Goal: Task Accomplishment & Management: Manage account settings

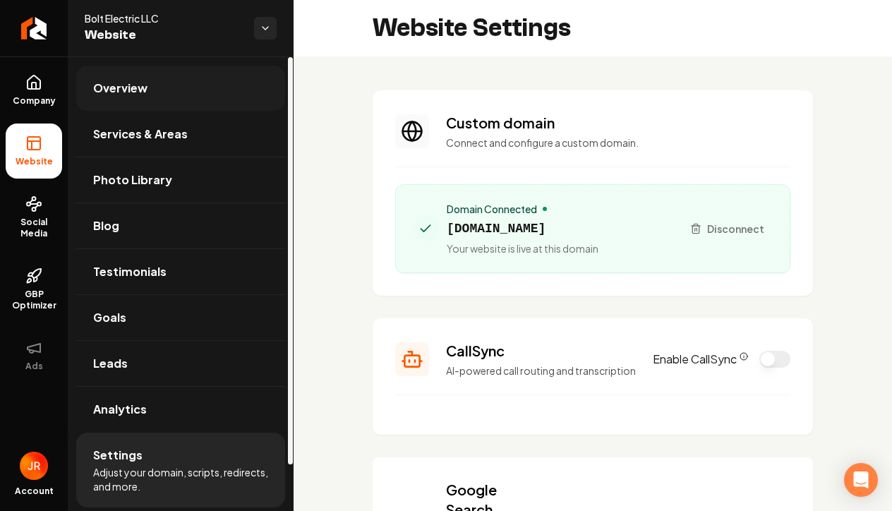
click at [128, 95] on span "Overview" at bounding box center [120, 88] width 54 height 17
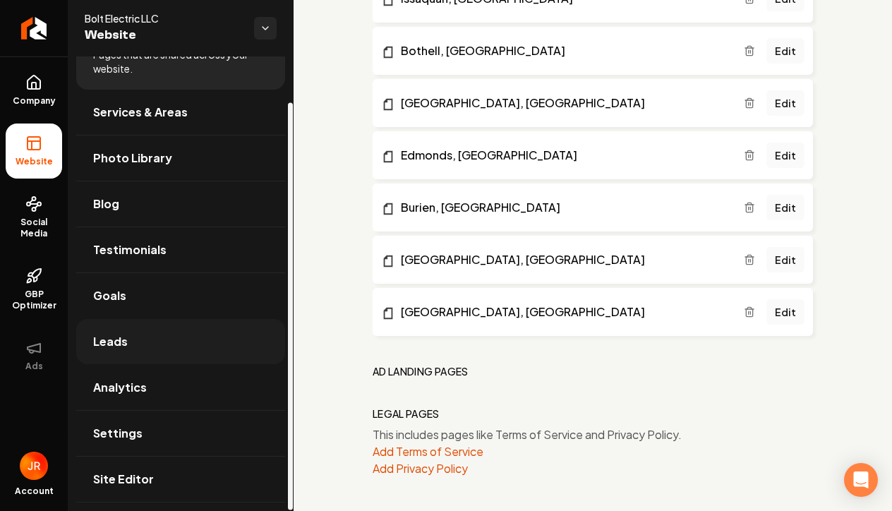
scroll to position [51, 0]
click at [193, 390] on link "Analytics" at bounding box center [180, 387] width 209 height 45
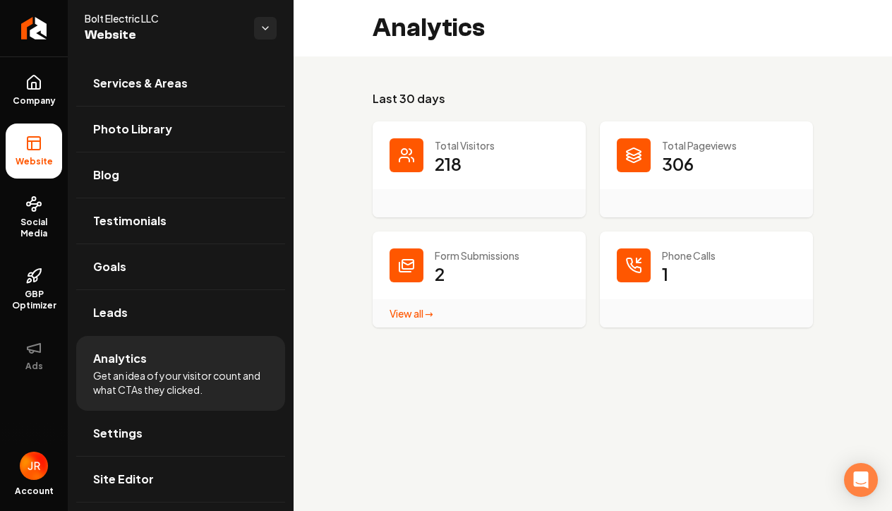
click at [425, 314] on link "View all → Form Submissions stats" at bounding box center [412, 313] width 44 height 13
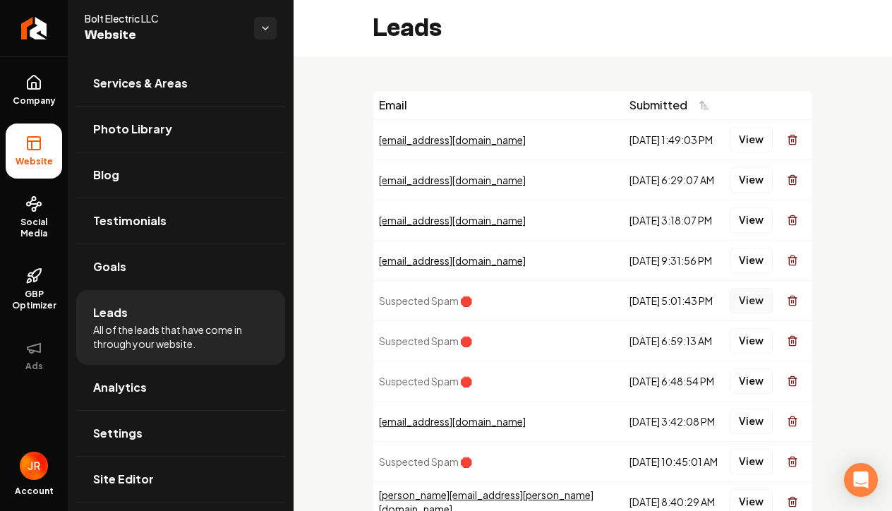
click at [750, 303] on button "View" at bounding box center [751, 300] width 43 height 25
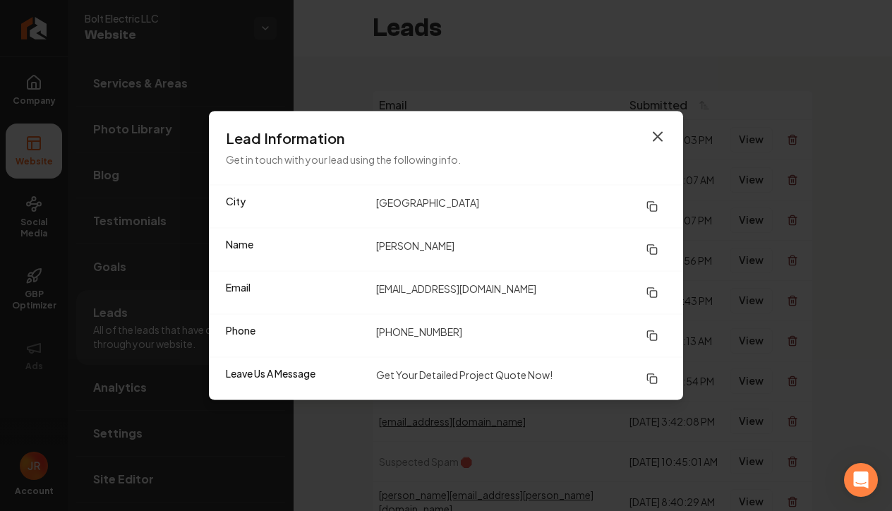
click at [659, 141] on icon "button" at bounding box center [657, 136] width 17 height 17
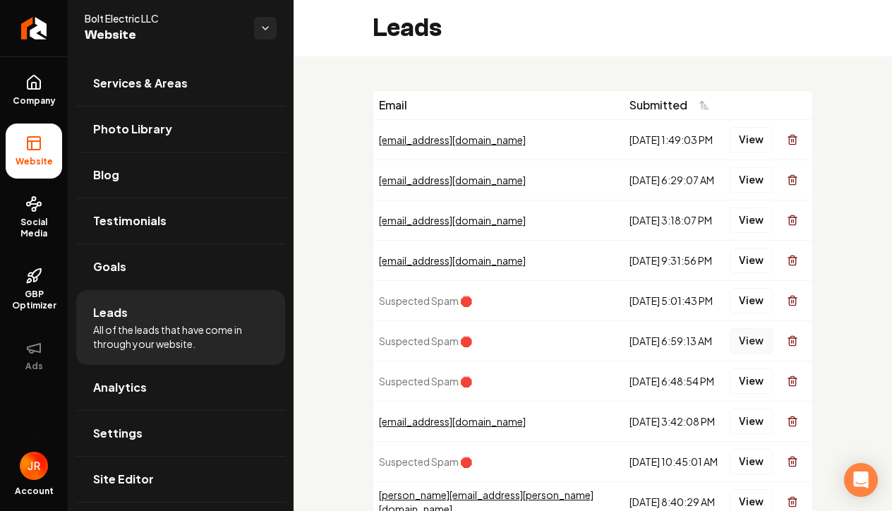
click at [750, 346] on button "View" at bounding box center [751, 340] width 43 height 25
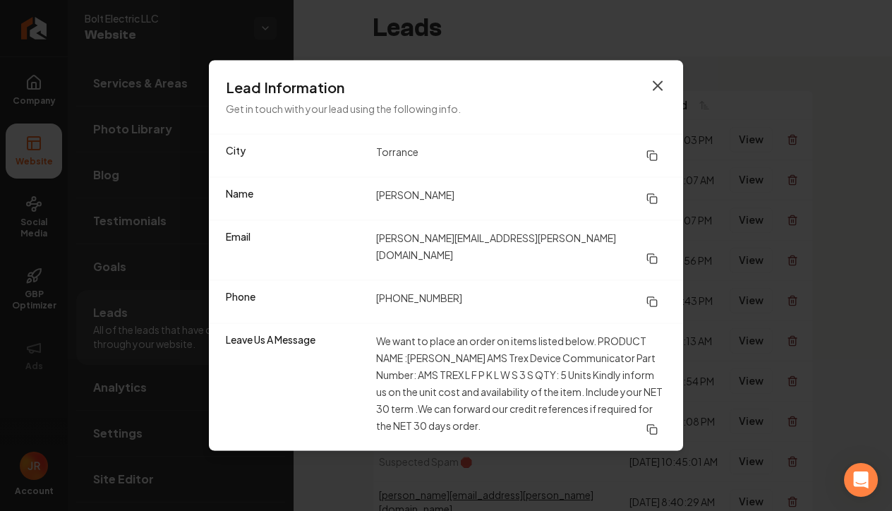
click at [659, 90] on icon "button" at bounding box center [658, 86] width 8 height 8
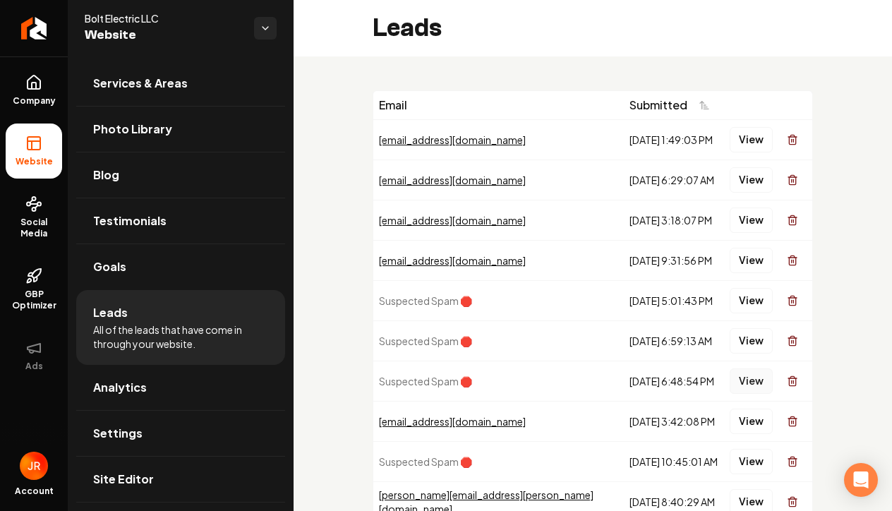
click at [757, 385] on button "View" at bounding box center [751, 380] width 43 height 25
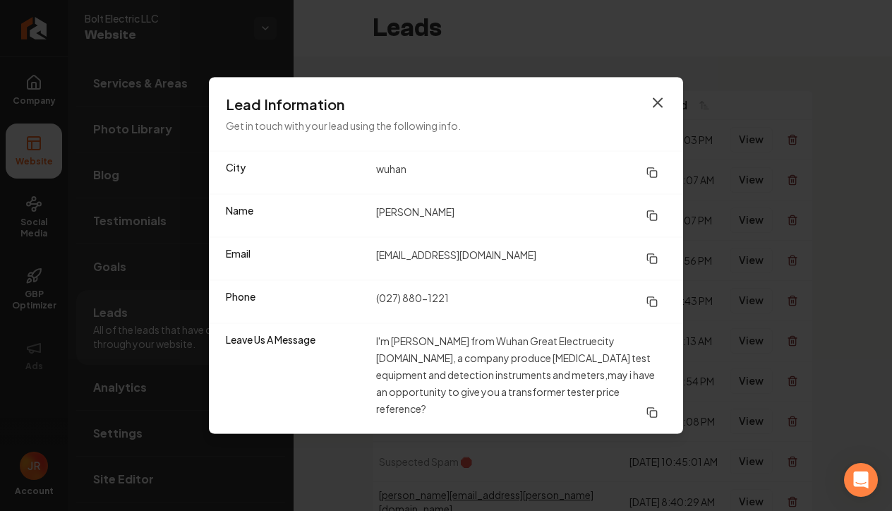
click at [661, 107] on icon "button" at bounding box center [658, 103] width 8 height 8
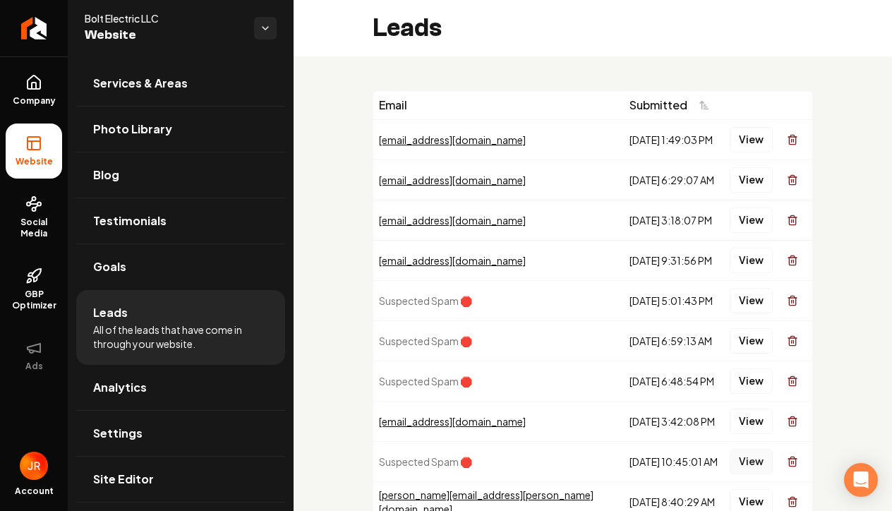
click at [751, 465] on button "View" at bounding box center [751, 461] width 43 height 25
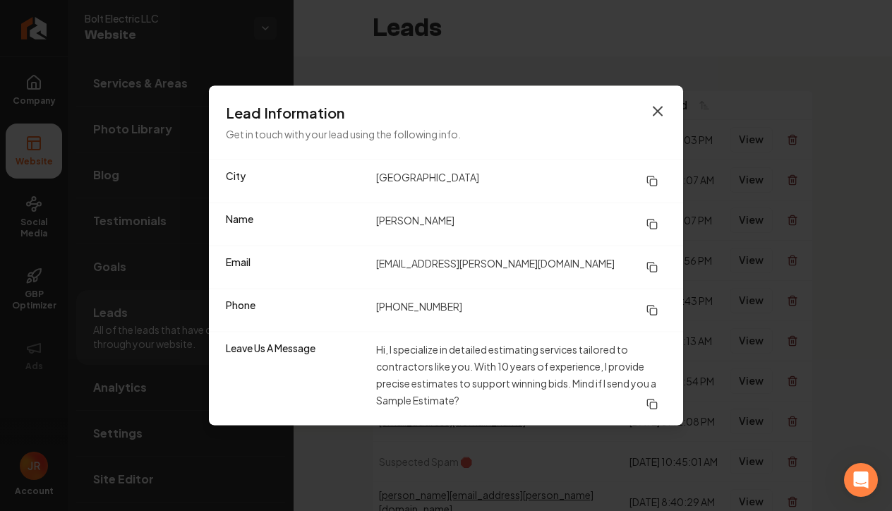
click at [661, 111] on icon "button" at bounding box center [657, 111] width 17 height 17
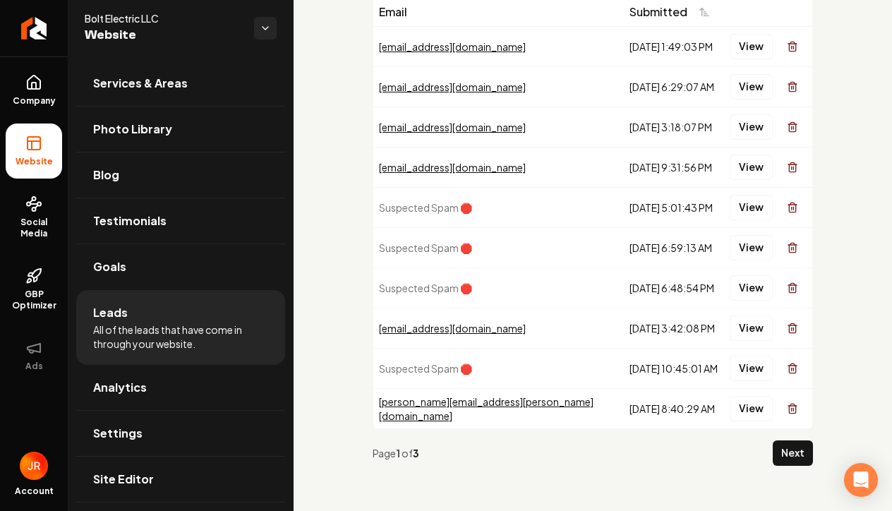
scroll to position [93, 0]
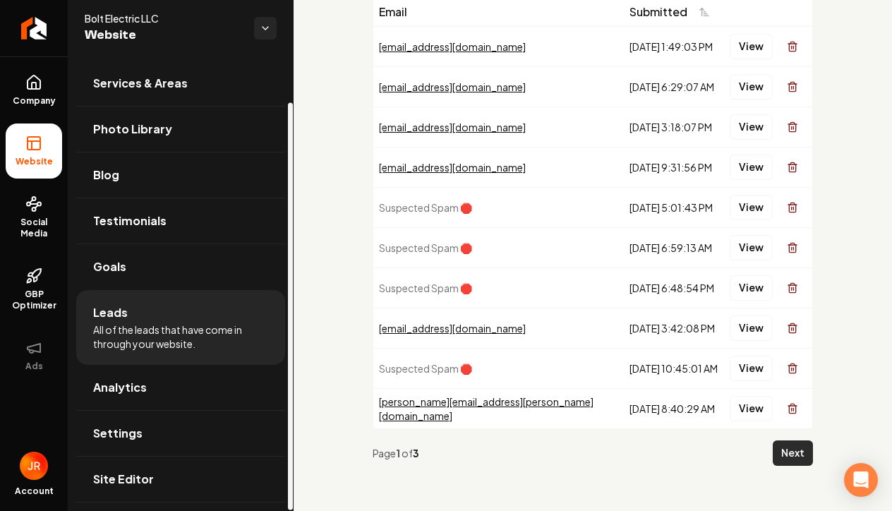
click at [799, 456] on button "Next" at bounding box center [793, 452] width 40 height 25
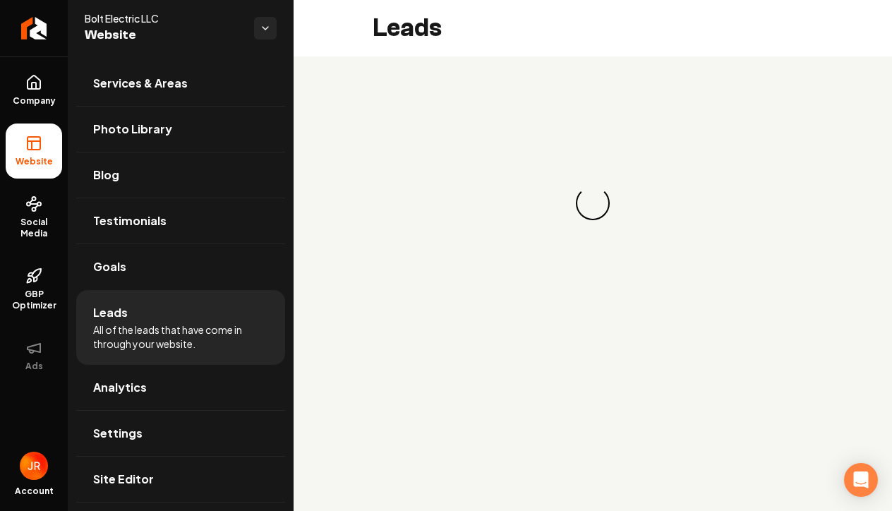
scroll to position [0, 0]
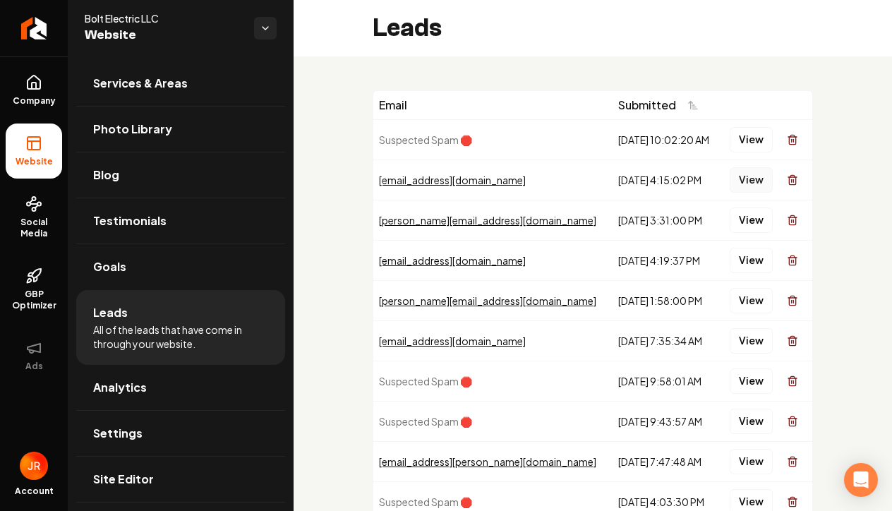
click at [760, 178] on button "View" at bounding box center [751, 179] width 43 height 25
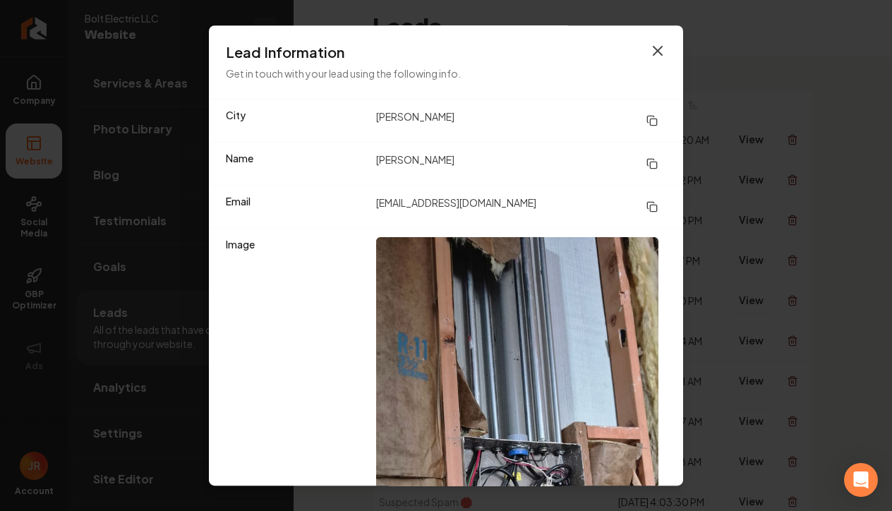
click at [657, 53] on icon "button" at bounding box center [657, 50] width 17 height 17
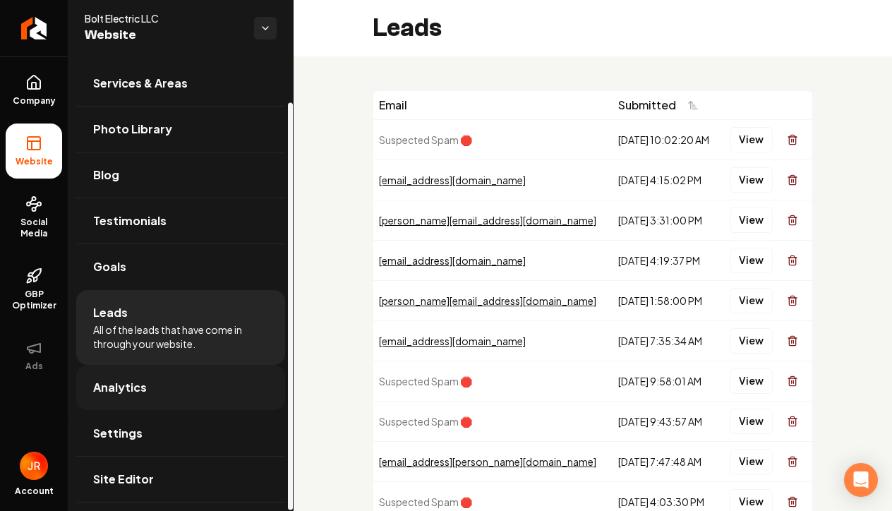
click at [176, 394] on link "Analytics" at bounding box center [180, 387] width 209 height 45
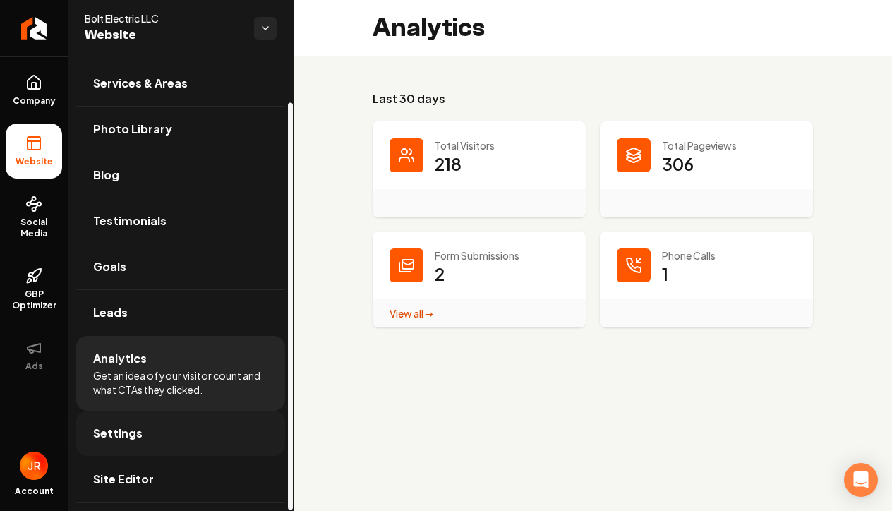
click at [163, 431] on link "Settings" at bounding box center [180, 433] width 209 height 45
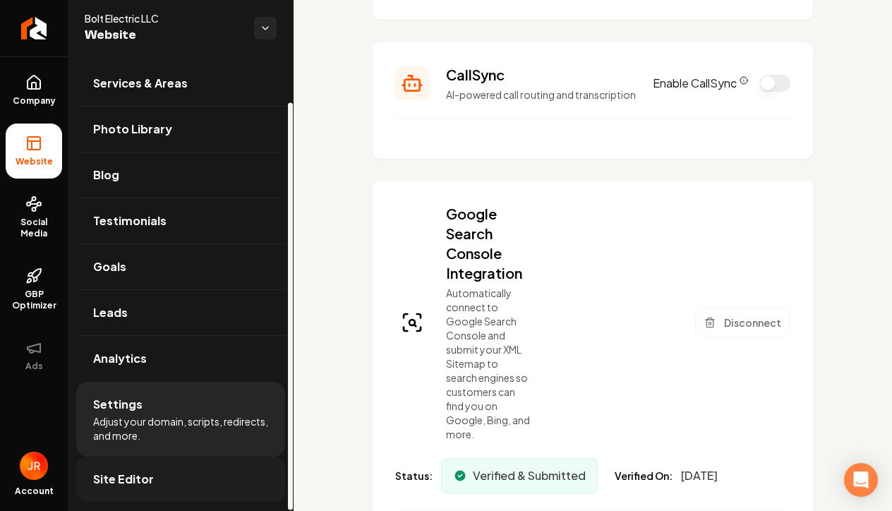
click at [156, 486] on link "Site Editor" at bounding box center [180, 479] width 209 height 45
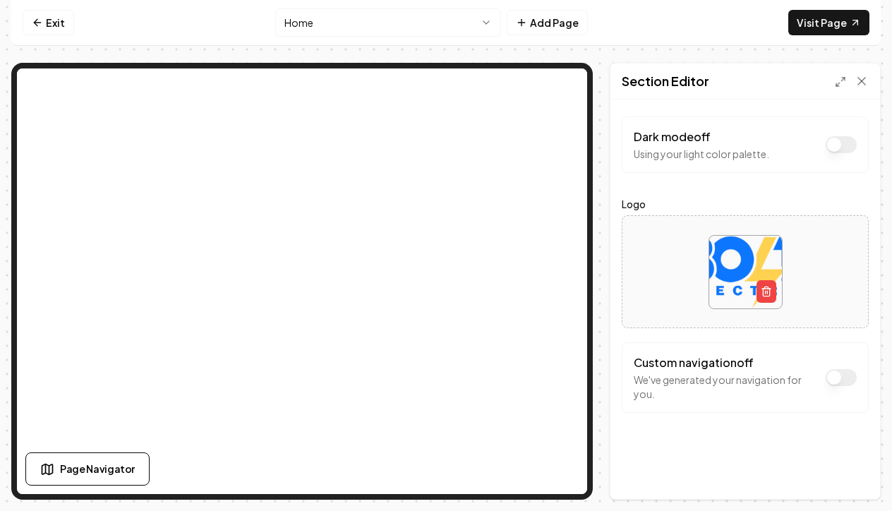
click at [752, 268] on img at bounding box center [745, 272] width 73 height 73
type input "**********"
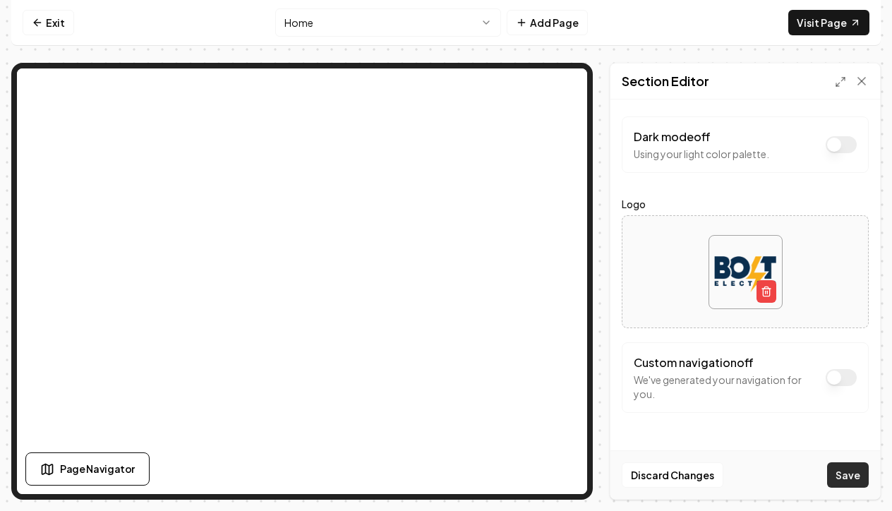
click at [850, 477] on button "Save" at bounding box center [848, 474] width 42 height 25
click at [51, 23] on link "Exit" at bounding box center [49, 22] width 52 height 25
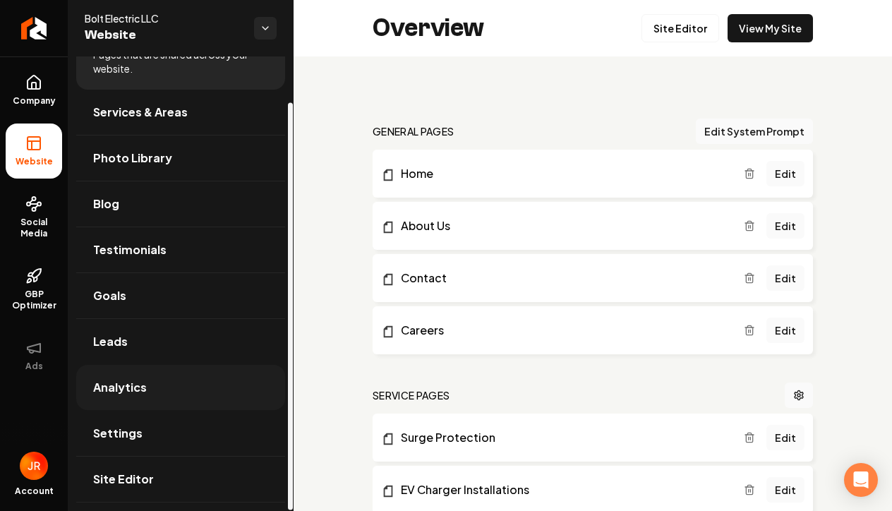
scroll to position [51, 0]
click at [132, 478] on span "Site Editor" at bounding box center [123, 479] width 61 height 17
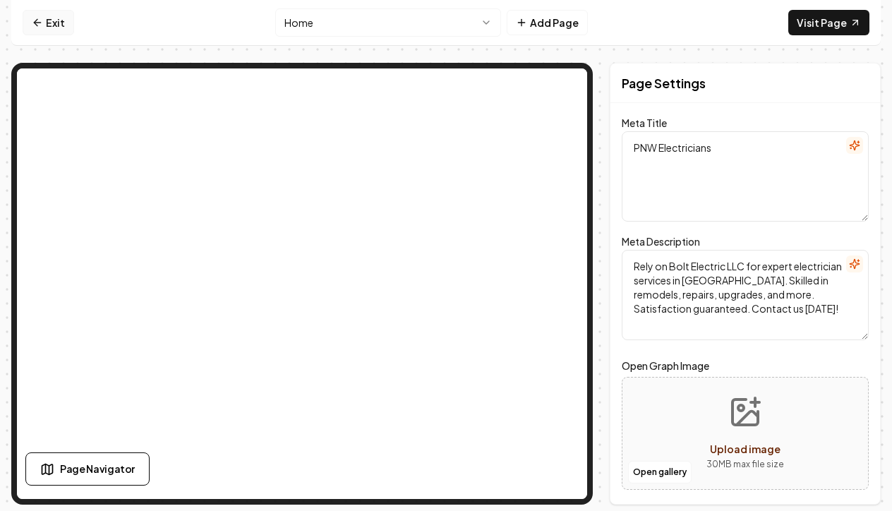
click at [47, 18] on link "Exit" at bounding box center [49, 22] width 52 height 25
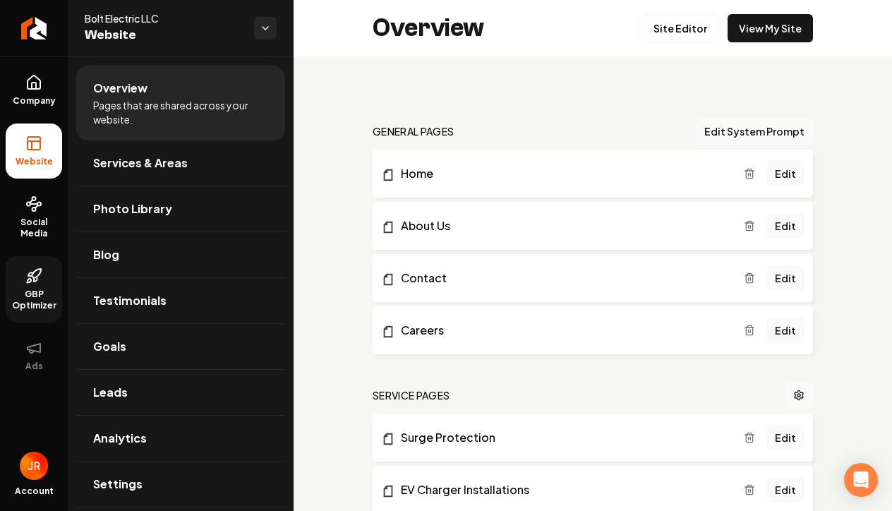
click at [39, 303] on span "GBP Optimizer" at bounding box center [34, 300] width 56 height 23
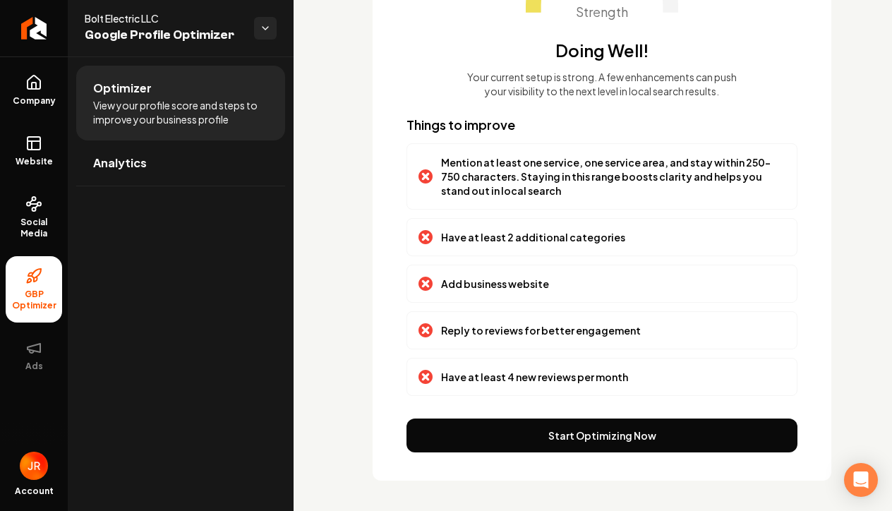
scroll to position [191, 0]
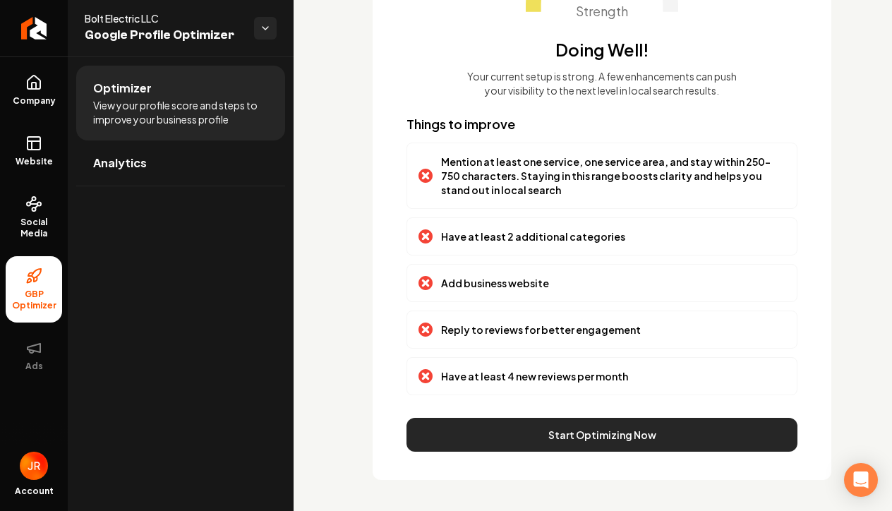
click at [596, 429] on button "Start Optimizing Now" at bounding box center [602, 435] width 391 height 34
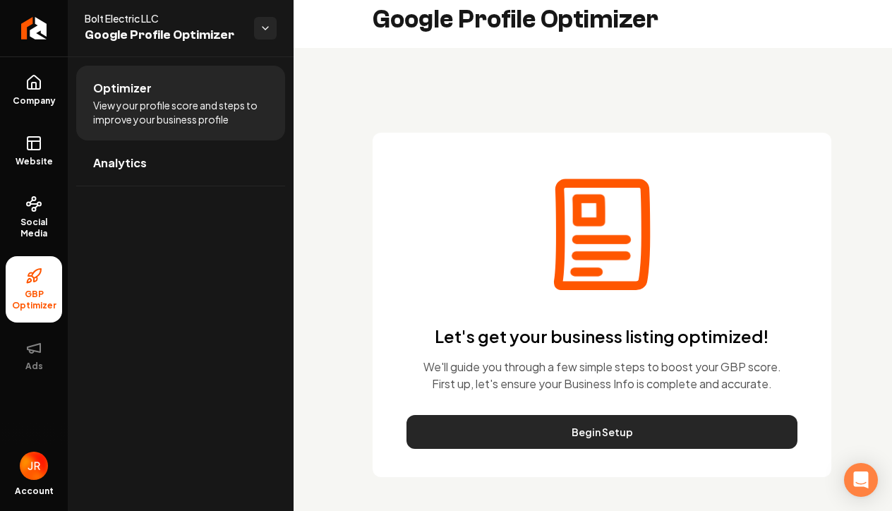
click at [596, 429] on button "Begin Setup" at bounding box center [602, 432] width 391 height 34
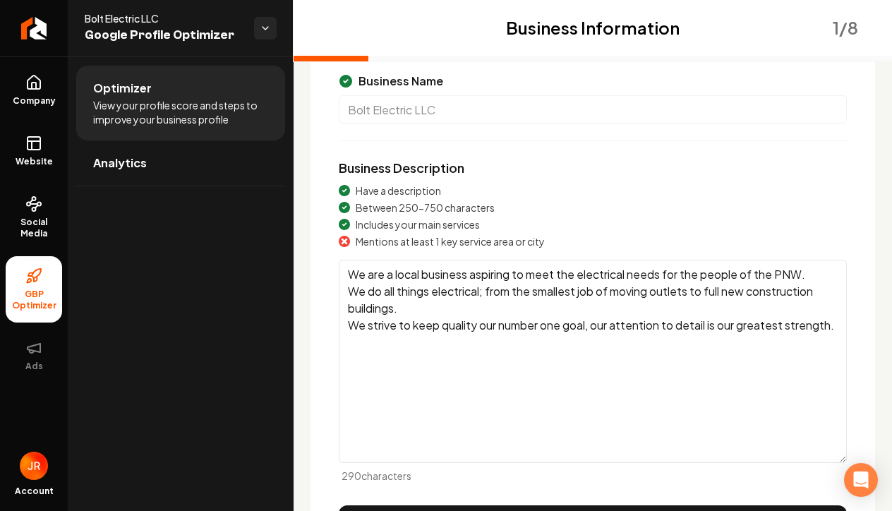
scroll to position [120, 0]
click at [387, 349] on textarea "We are a local business aspiring to meet the electrical needs for the people of…" at bounding box center [593, 360] width 508 height 203
click at [409, 308] on textarea "We are a local business aspiring to meet the electrical needs for the people of…" at bounding box center [593, 360] width 508 height 203
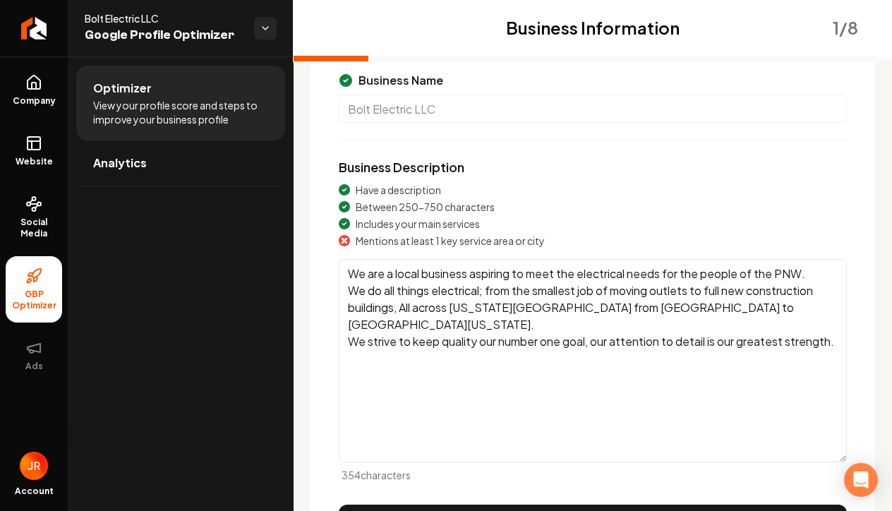
drag, startPoint x: 551, startPoint y: 307, endPoint x: 402, endPoint y: 308, distance: 148.2
click at [402, 308] on textarea "We are a local business aspiring to meet the electrical needs for the people of…" at bounding box center [593, 360] width 508 height 203
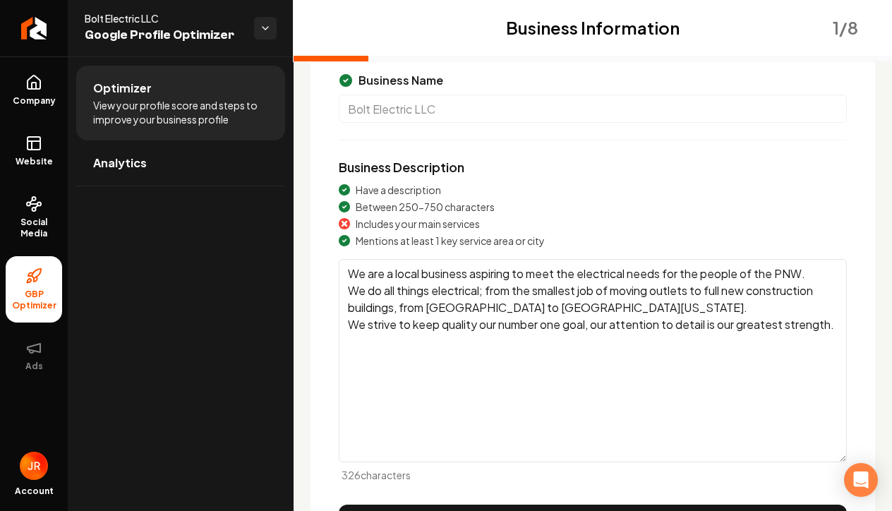
click at [598, 311] on textarea "We are a local business aspiring to meet the electrical needs for the people of…" at bounding box center [593, 360] width 508 height 203
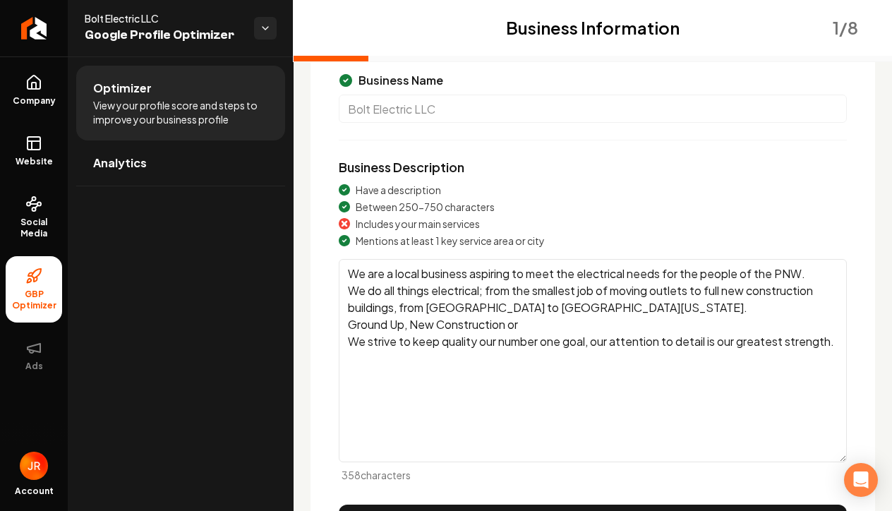
drag, startPoint x: 409, startPoint y: 326, endPoint x: 344, endPoint y: 317, distance: 65.6
click at [344, 317] on textarea "We are a local business aspiring to meet the electrical needs for the people of…" at bounding box center [593, 360] width 508 height 203
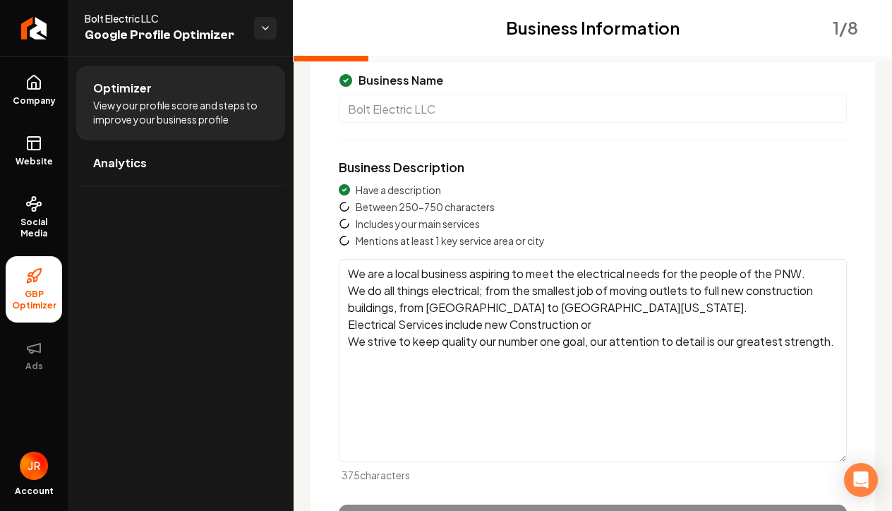
click at [527, 322] on textarea "We are a local business aspiring to meet the electrical needs for the people of…" at bounding box center [593, 360] width 508 height 203
click at [586, 327] on textarea "We are a local business aspiring to meet the electrical needs for the people of…" at bounding box center [593, 360] width 508 height 203
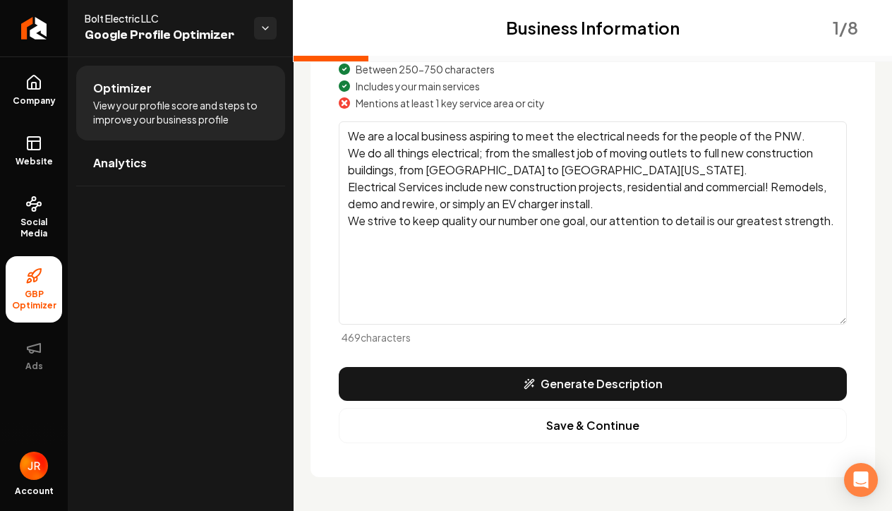
scroll to position [258, 0]
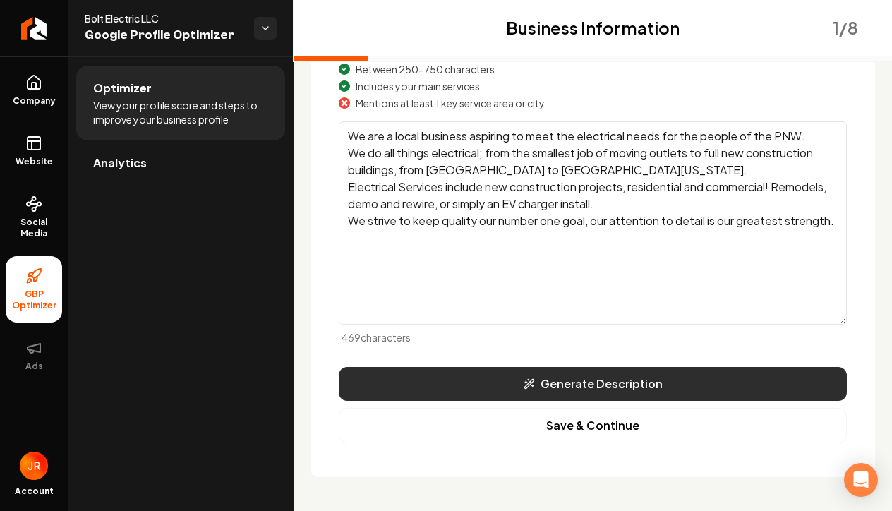
click at [736, 394] on button "Generate Description" at bounding box center [593, 384] width 508 height 34
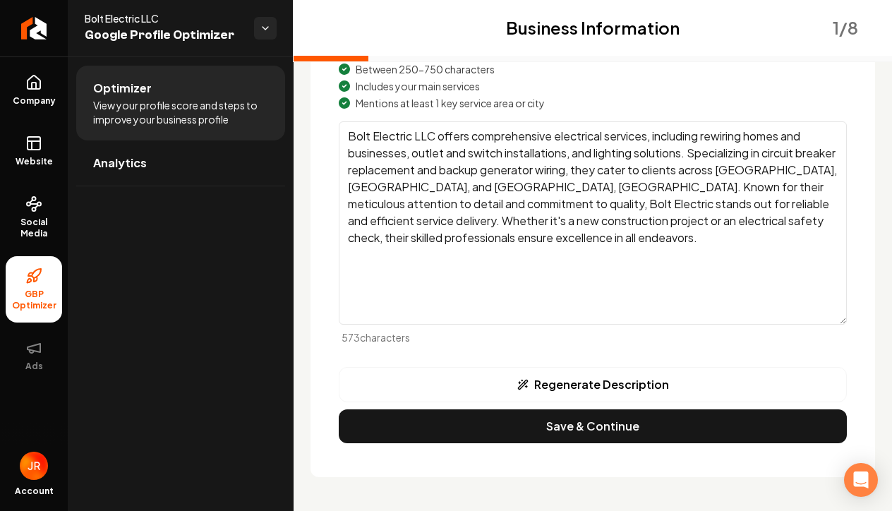
click at [469, 154] on textarea "Bolt Electric LLC offers comprehensive electrical services, including rewiring …" at bounding box center [593, 222] width 508 height 203
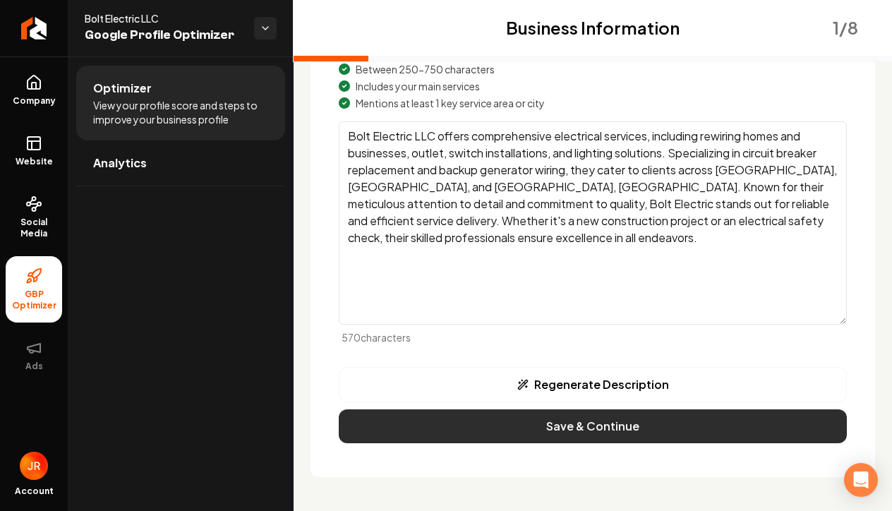
type textarea "Bolt Electric LLC offers comprehensive electrical services, including rewiring …"
click at [610, 439] on button "Save & Continue" at bounding box center [593, 426] width 508 height 34
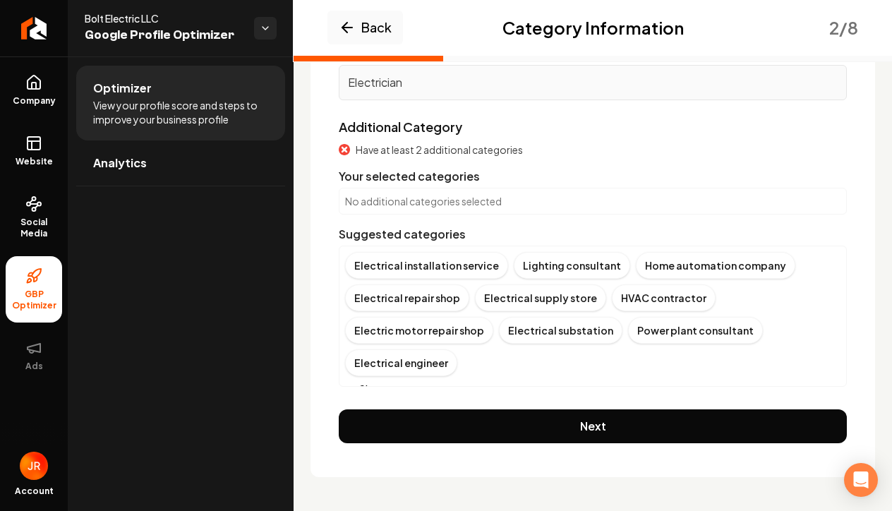
scroll to position [158, 0]
click at [430, 266] on div "Electrical installation service" at bounding box center [426, 265] width 163 height 27
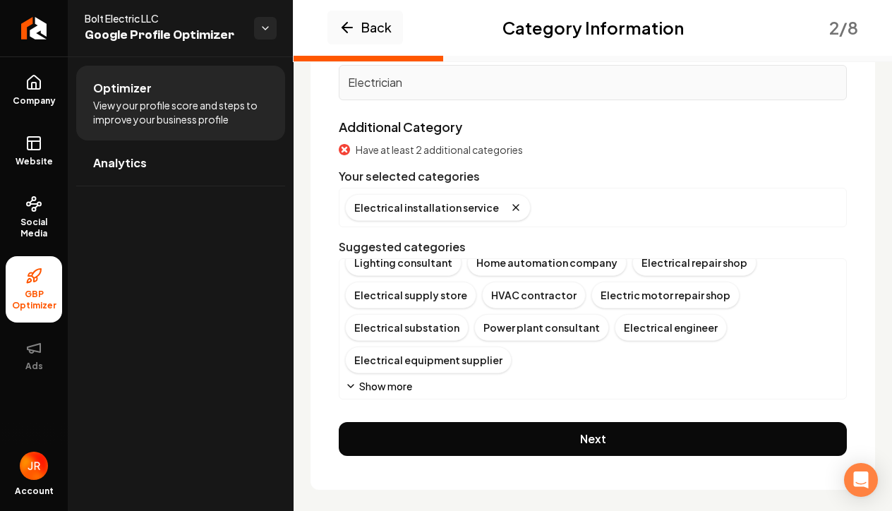
scroll to position [16, 0]
click at [385, 388] on button "Show more" at bounding box center [378, 386] width 67 height 14
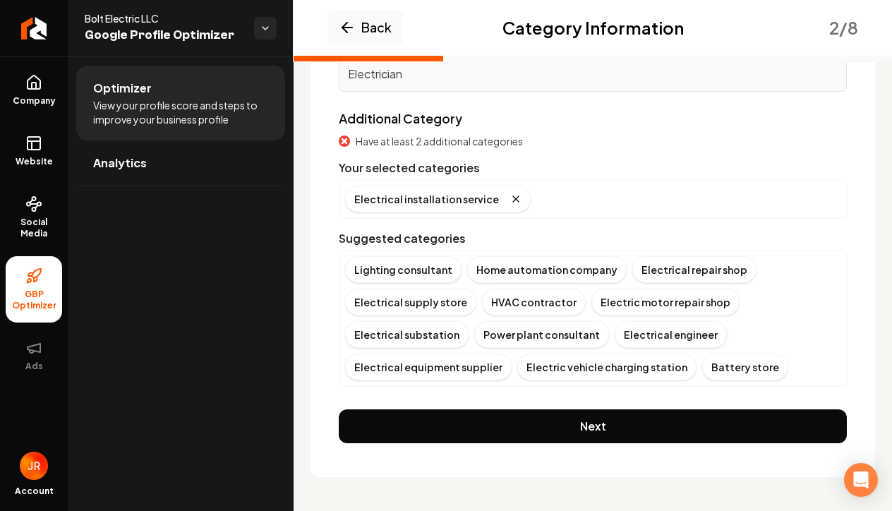
scroll to position [167, 0]
click at [656, 339] on div "Electrical engineer" at bounding box center [671, 334] width 112 height 27
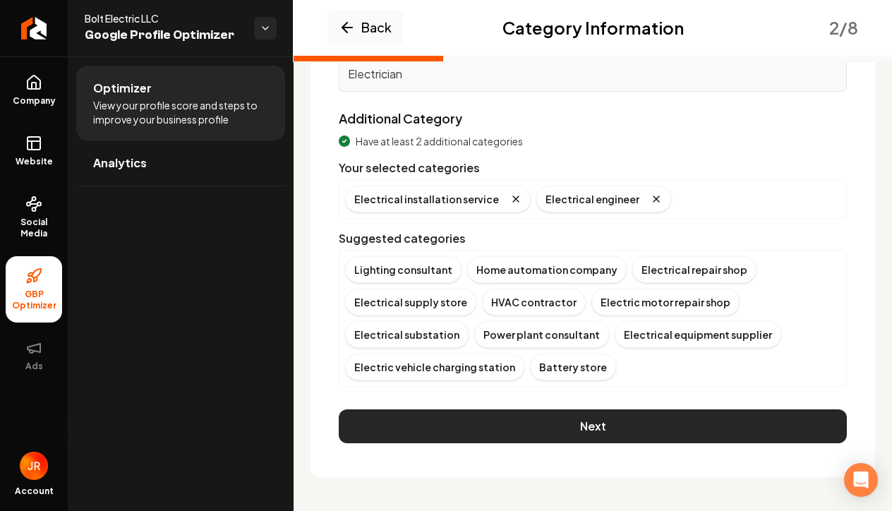
click at [596, 427] on button "Next" at bounding box center [593, 426] width 508 height 34
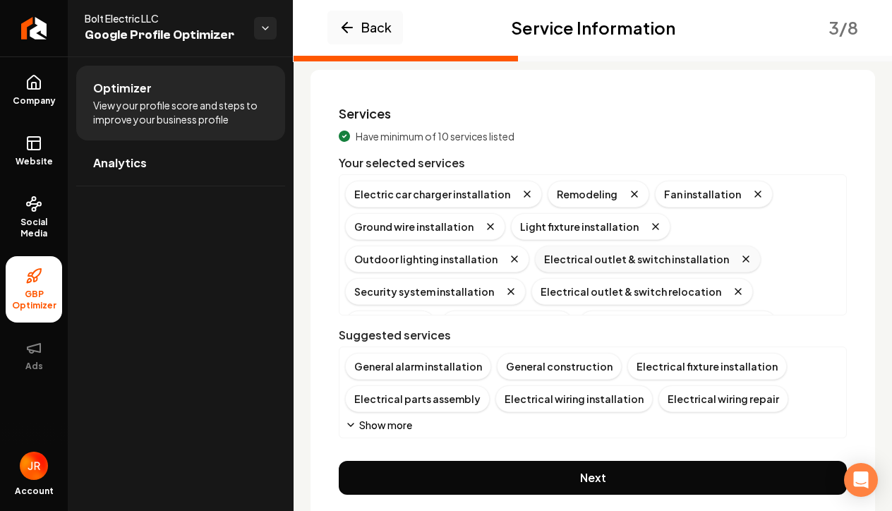
scroll to position [91, 0]
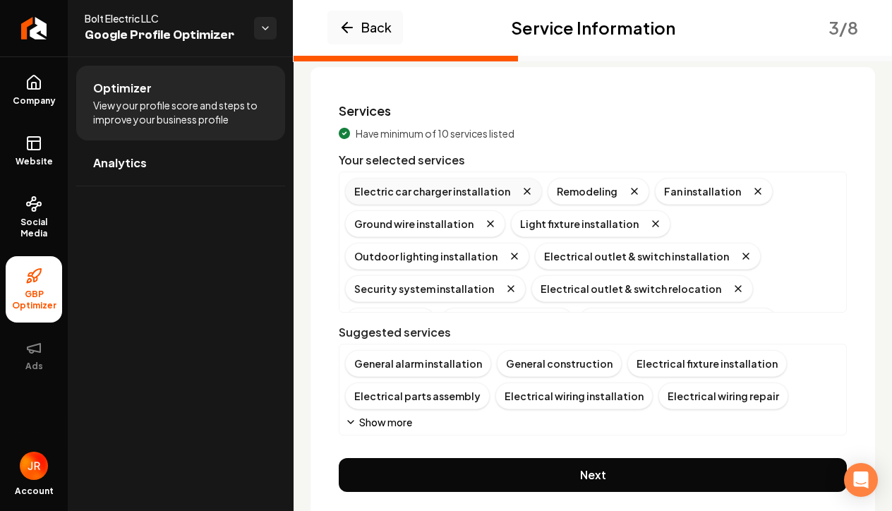
click at [447, 192] on div "Electric car charger installation" at bounding box center [443, 191] width 197 height 27
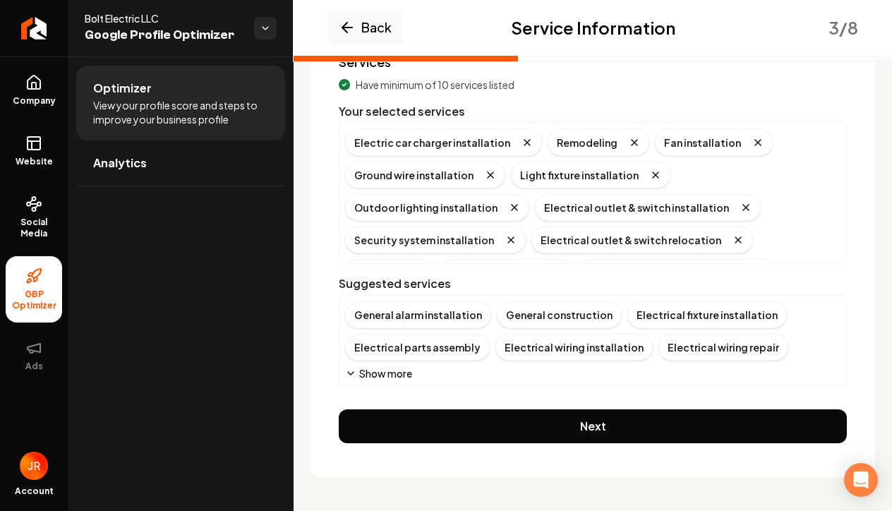
scroll to position [140, 0]
click at [584, 351] on div "Electrical wiring installation" at bounding box center [573, 347] width 157 height 27
click at [552, 352] on div "Electrical wiring repair" at bounding box center [560, 347] width 130 height 27
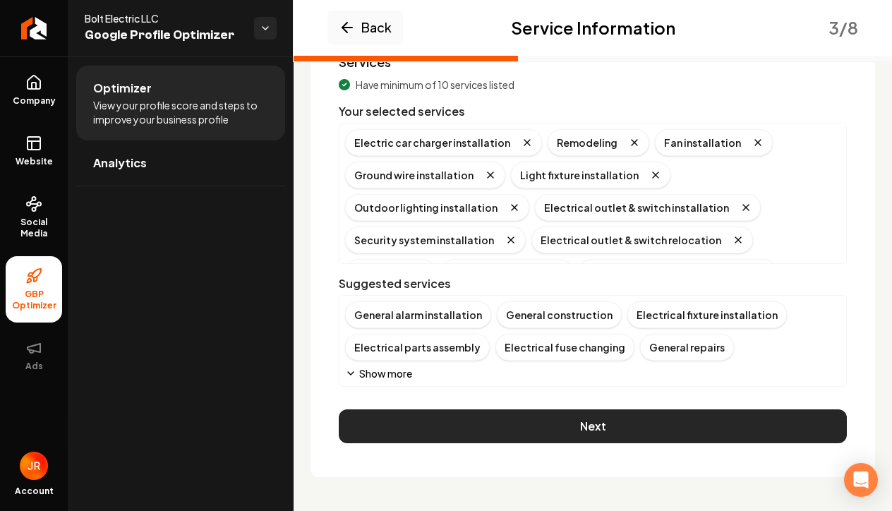
click at [607, 426] on button "Next" at bounding box center [593, 426] width 508 height 34
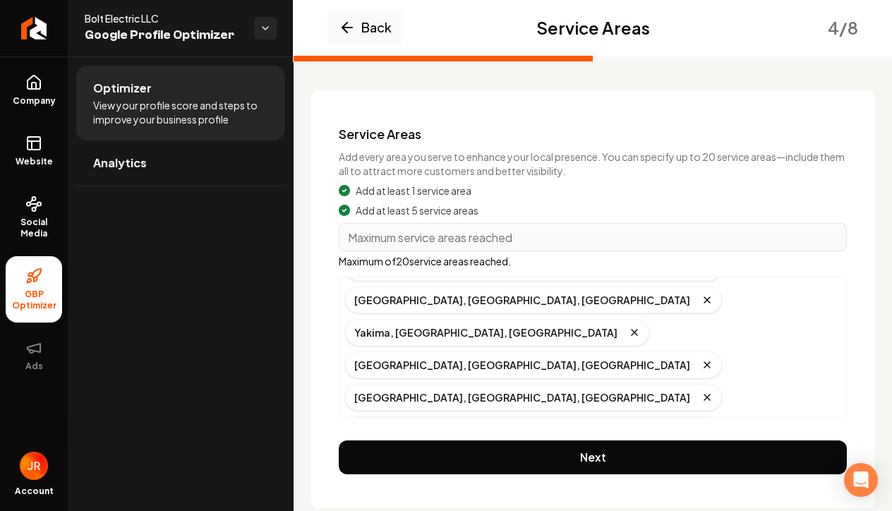
scroll to position [93, 0]
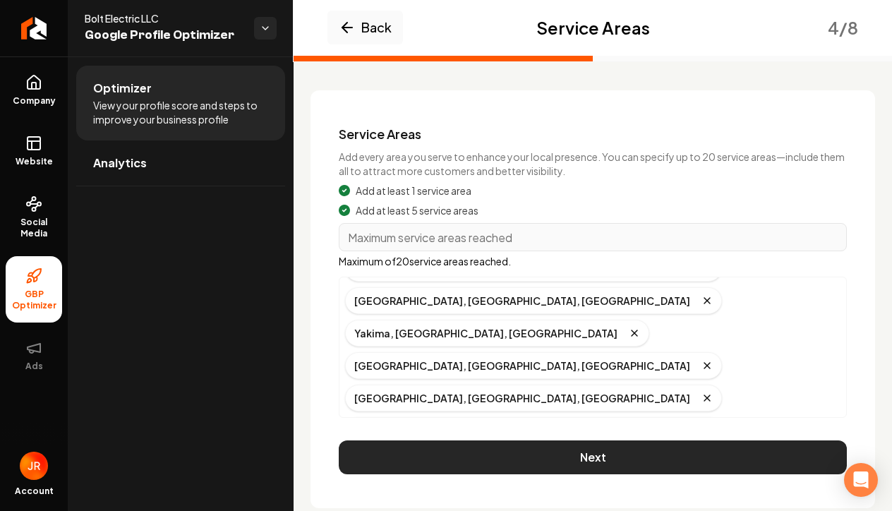
click at [735, 447] on button "Next" at bounding box center [593, 457] width 508 height 34
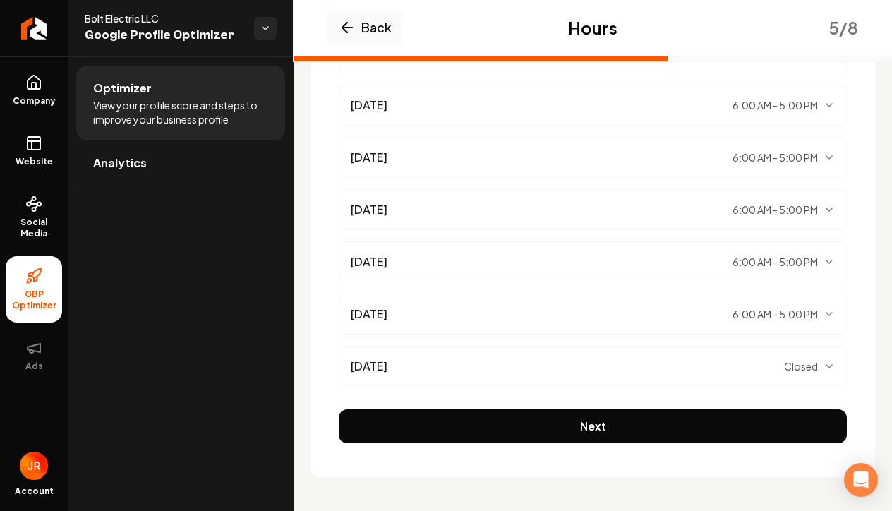
scroll to position [303, 0]
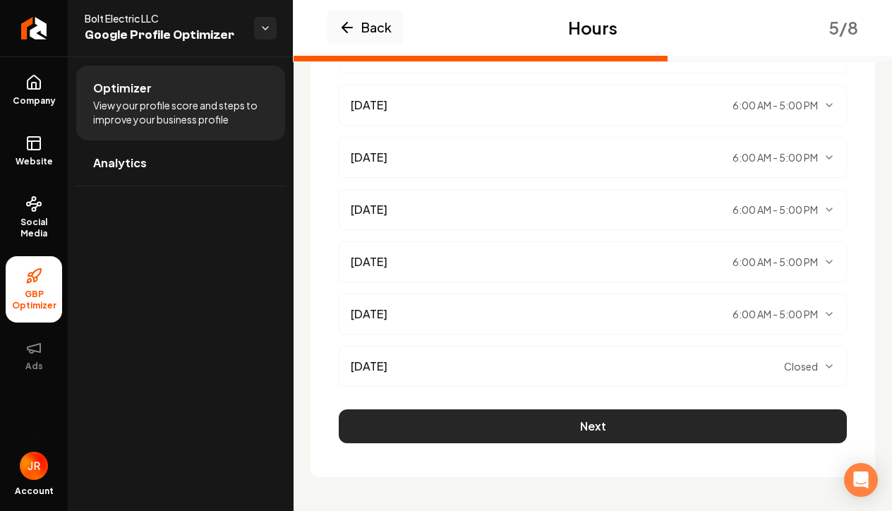
click at [699, 424] on button "Next" at bounding box center [593, 426] width 508 height 34
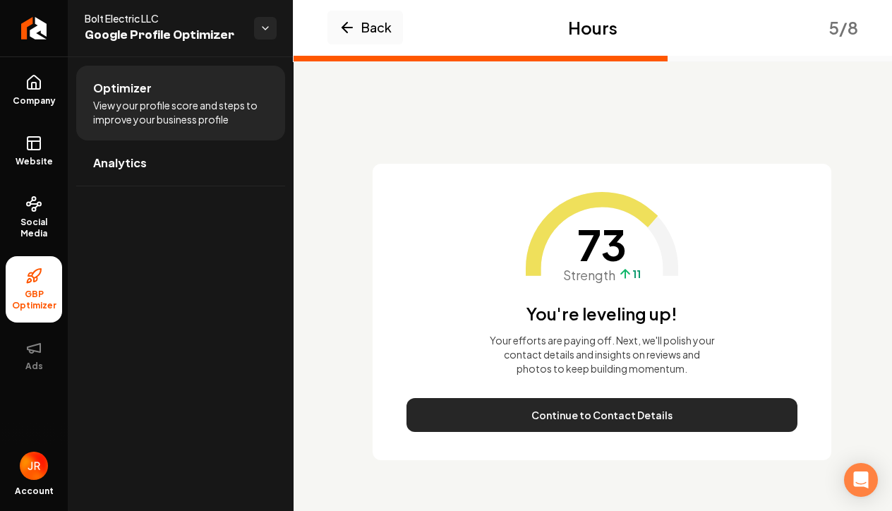
click at [661, 418] on button "Continue to Contact Details" at bounding box center [602, 415] width 391 height 34
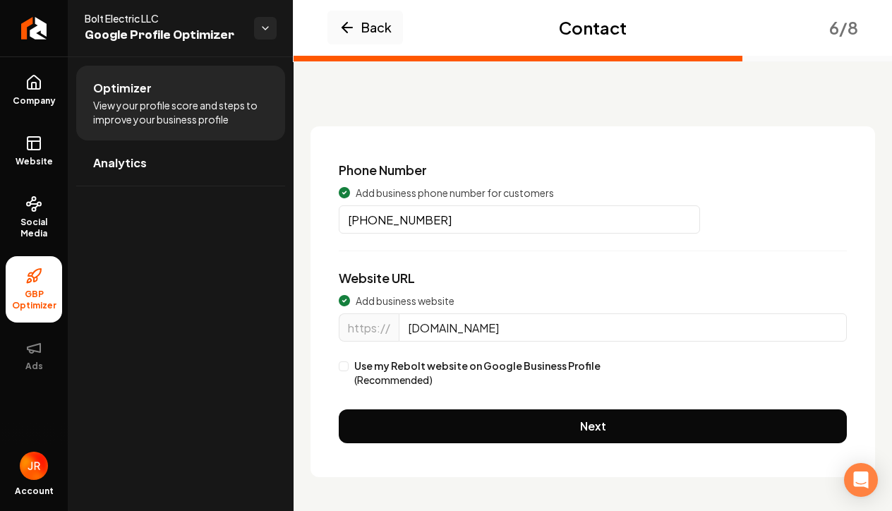
scroll to position [32, 0]
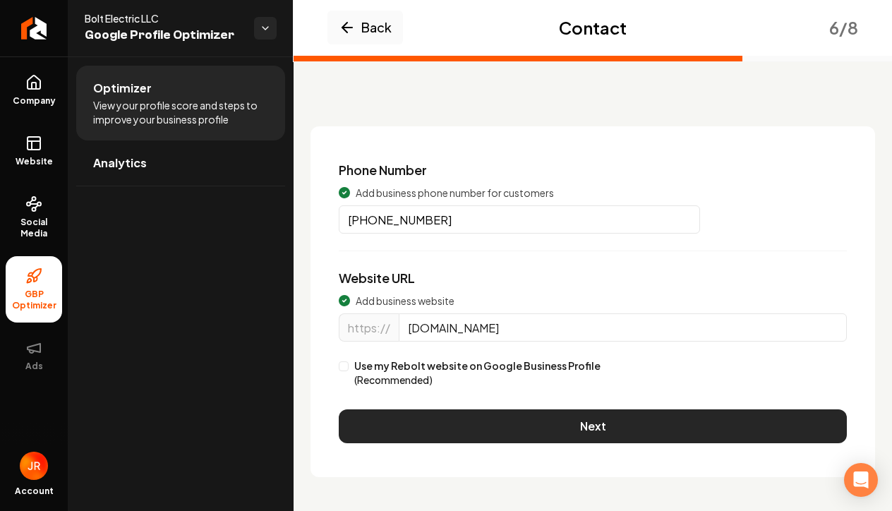
type input "[DOMAIN_NAME]"
click at [611, 431] on button "Next" at bounding box center [593, 426] width 508 height 34
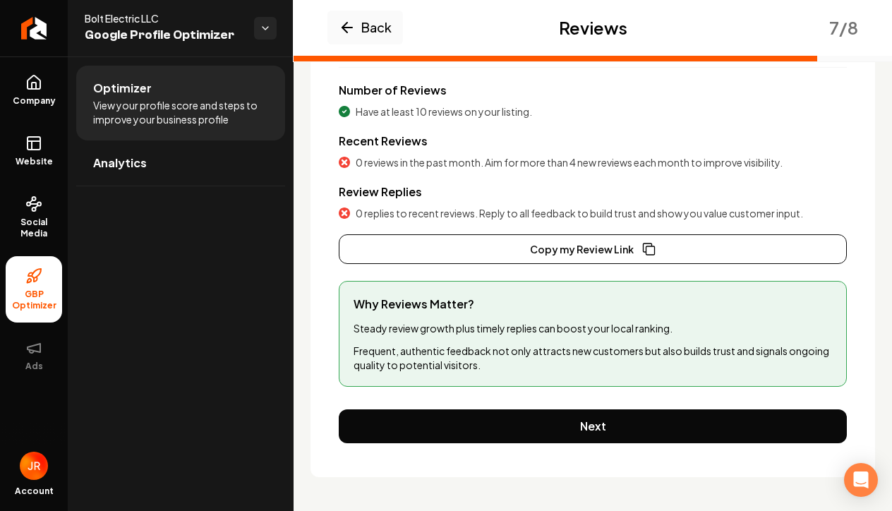
scroll to position [207, 0]
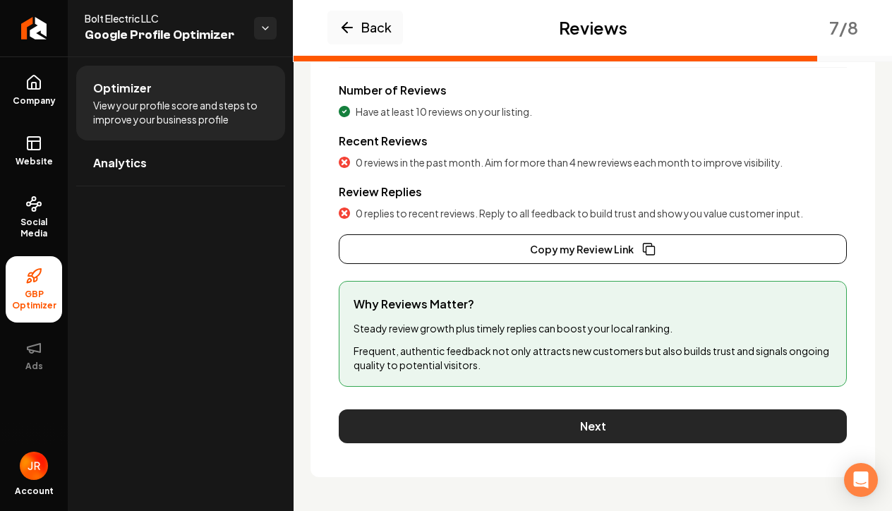
click at [599, 421] on button "Next" at bounding box center [593, 426] width 508 height 34
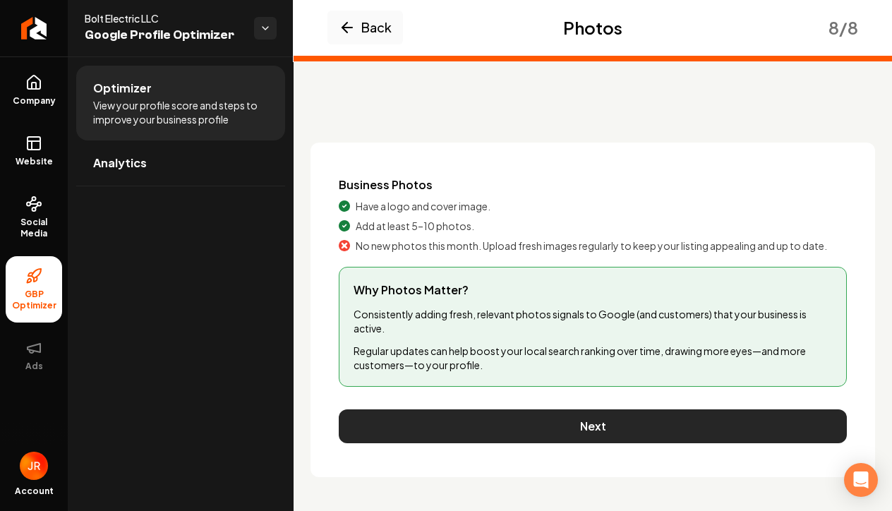
click at [597, 430] on button "Next" at bounding box center [593, 426] width 508 height 34
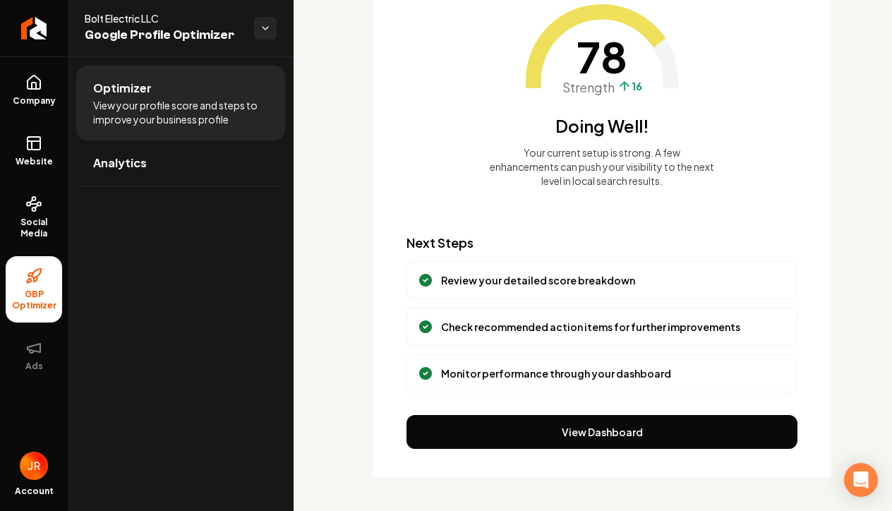
scroll to position [143, 0]
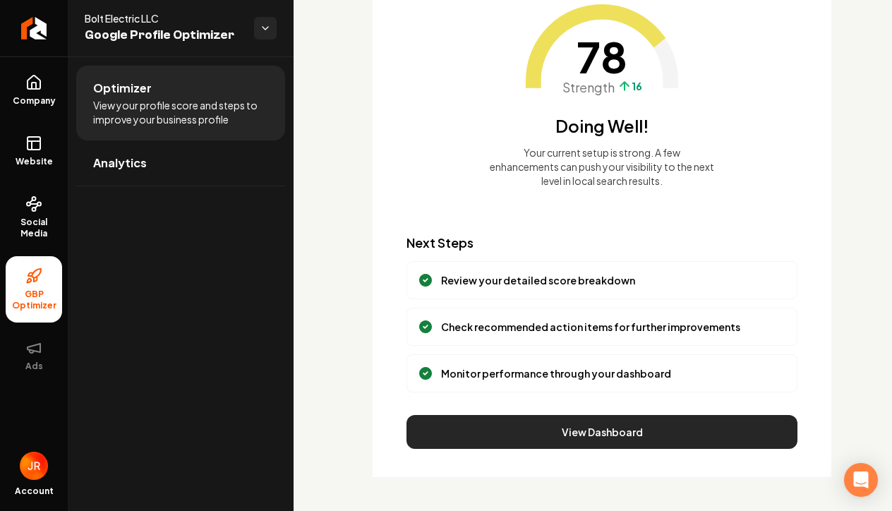
click at [618, 437] on button "View Dashboard" at bounding box center [602, 432] width 391 height 34
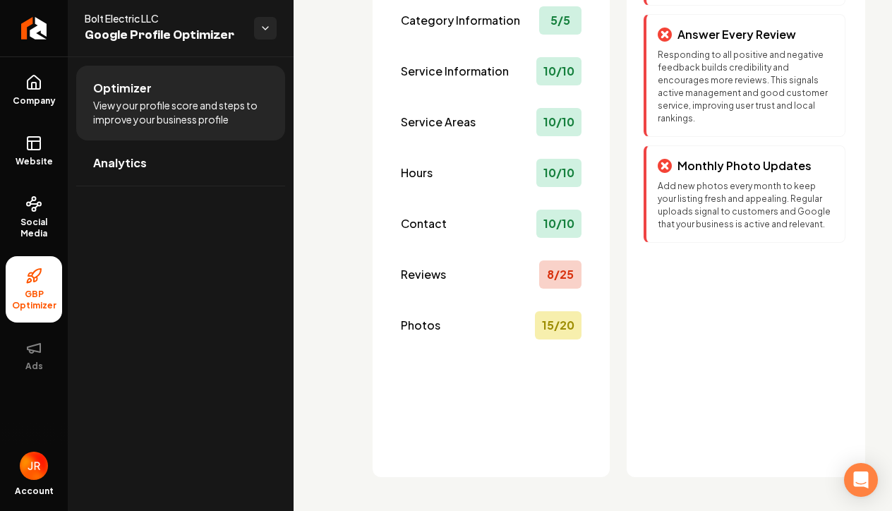
scroll to position [280, 0]
click at [700, 231] on p "Add new photos every month to keep your listing fresh and appealing. Regular up…" at bounding box center [746, 205] width 176 height 51
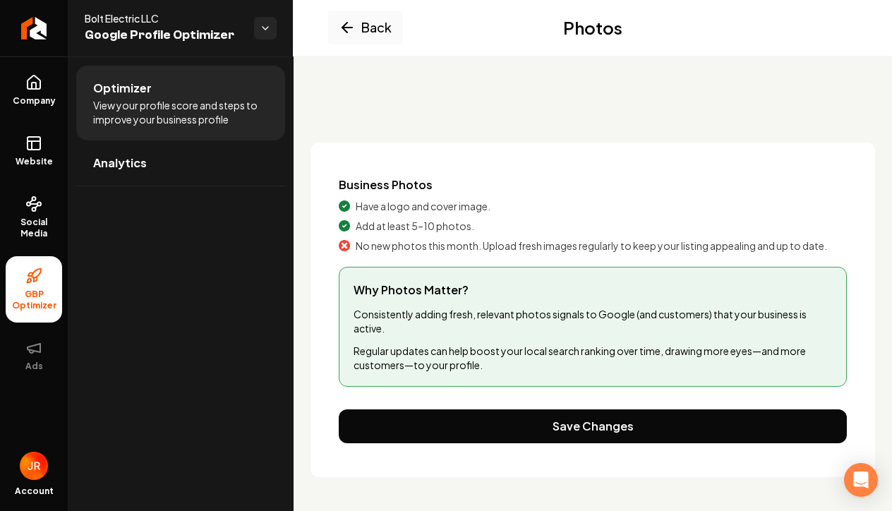
click at [461, 326] on p "Consistently adding fresh, relevant photos signals to Google (and customers) th…" at bounding box center [593, 321] width 479 height 28
click at [461, 356] on p "Regular updates can help boost your local search ranking over time, drawing mor…" at bounding box center [593, 358] width 479 height 28
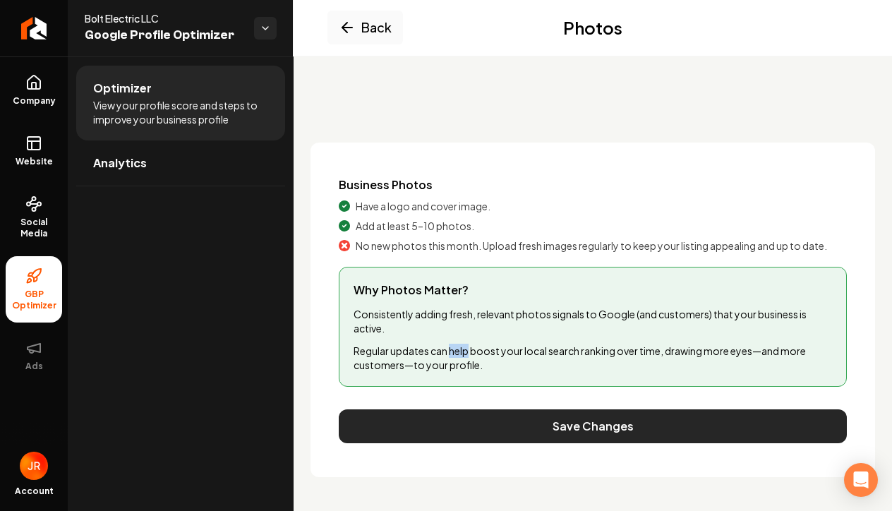
click at [599, 428] on button "Save Changes" at bounding box center [593, 426] width 508 height 34
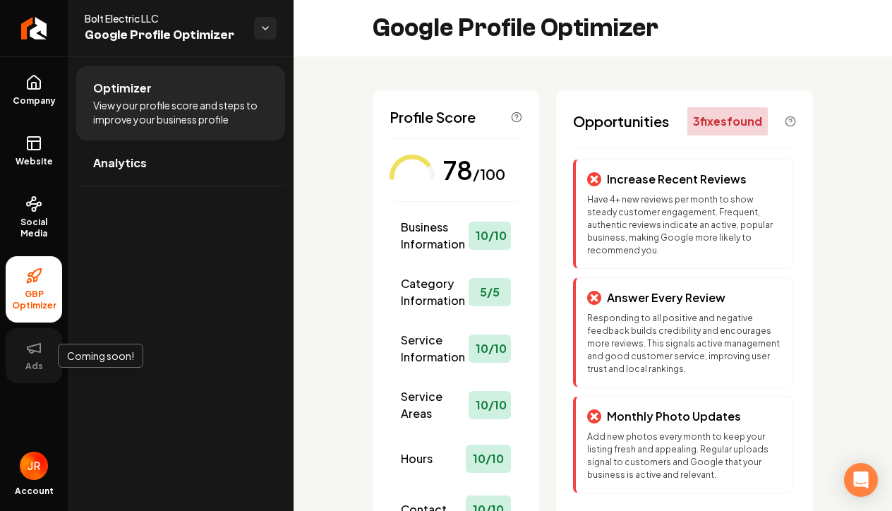
click at [32, 365] on span "Ads" at bounding box center [34, 366] width 29 height 11
click at [35, 353] on icon at bounding box center [33, 347] width 17 height 17
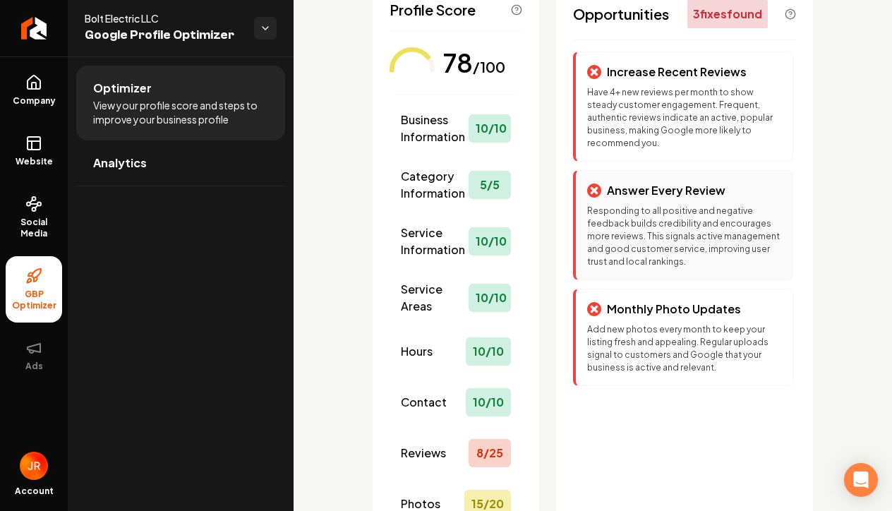
scroll to position [104, 0]
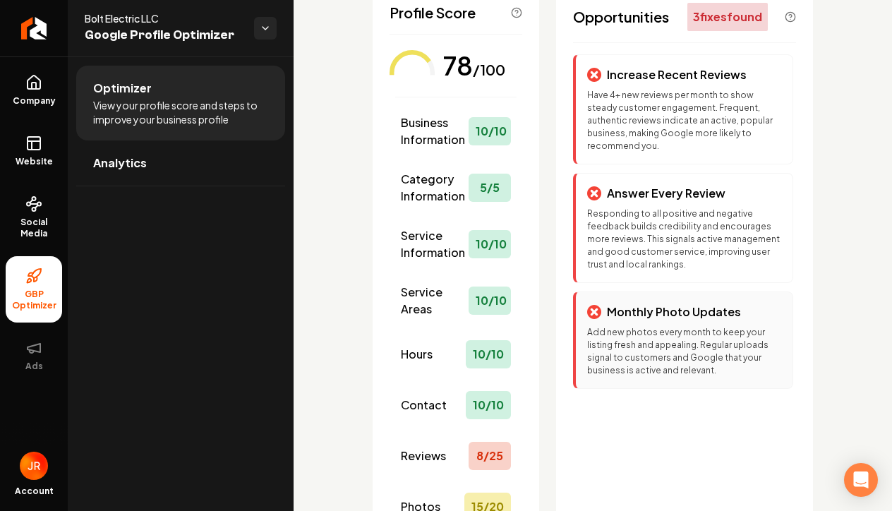
click at [686, 347] on p "Add new photos every month to keep your listing fresh and appealing. Regular up…" at bounding box center [684, 351] width 194 height 51
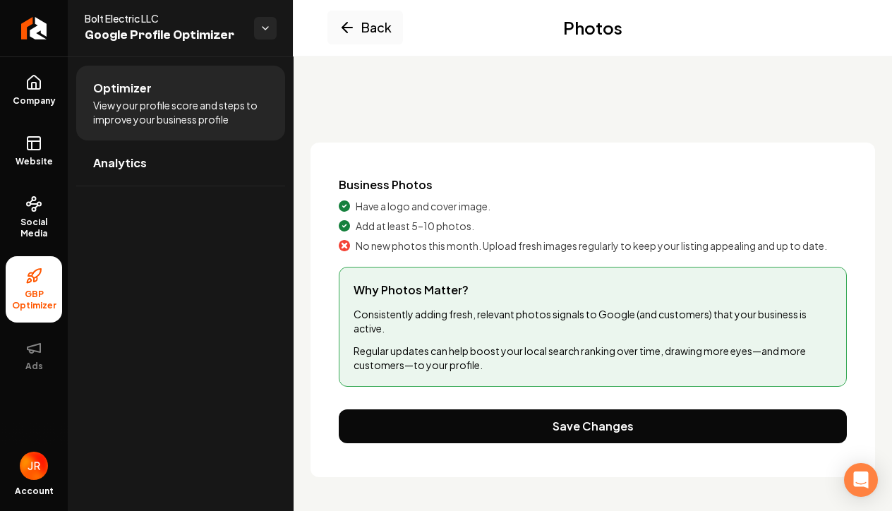
click at [686, 347] on p "Regular updates can help boost your local search ranking over time, drawing mor…" at bounding box center [593, 358] width 479 height 28
click at [596, 292] on span "Why Photos Matter?" at bounding box center [593, 290] width 479 height 17
click at [133, 160] on span "Analytics" at bounding box center [120, 163] width 54 height 17
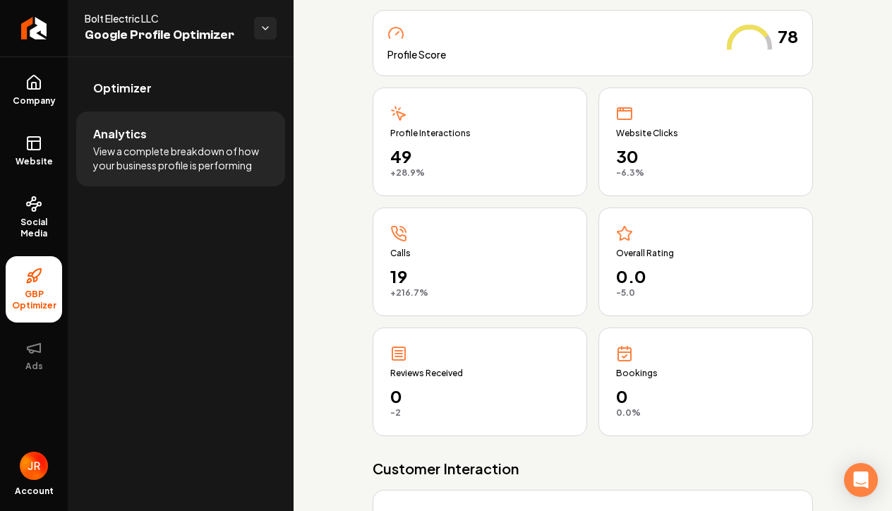
scroll to position [123, 0]
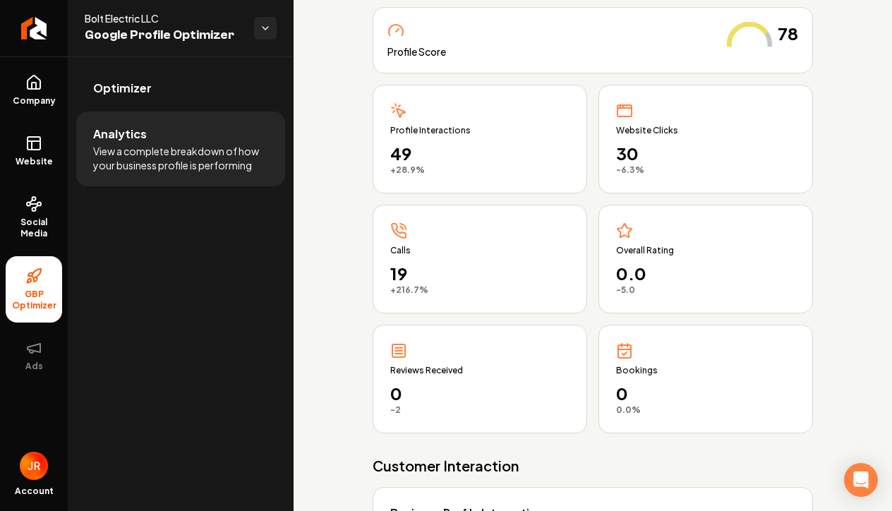
click at [402, 354] on icon "Main content area" at bounding box center [398, 354] width 7 height 0
click at [404, 397] on span "0" at bounding box center [479, 393] width 179 height 23
click at [397, 411] on div "-2 from last month" at bounding box center [479, 409] width 179 height 11
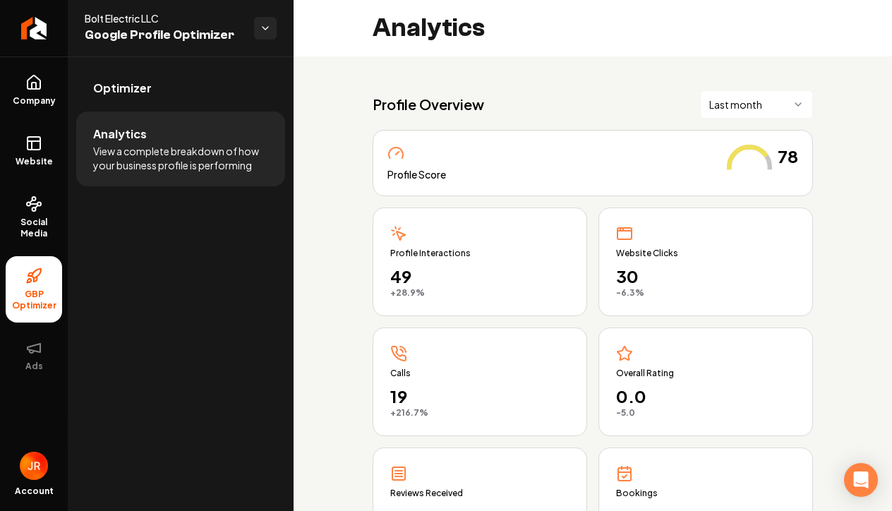
scroll to position [0, 0]
click at [727, 174] on icon "Main content area" at bounding box center [749, 167] width 45 height 45
click at [747, 104] on html "Company Website Social Media GBP Optimizer Ads Account Bolt Electric LLC Google…" at bounding box center [446, 255] width 892 height 511
click at [796, 112] on html "Company Website Social Media GBP Optimizer Ads Account Bolt Electric LLC Google…" at bounding box center [446, 255] width 892 height 511
click at [258, 25] on html "Company Website Social Media GBP Optimizer Ads Account Bolt Electric LLC Google…" at bounding box center [446, 255] width 892 height 511
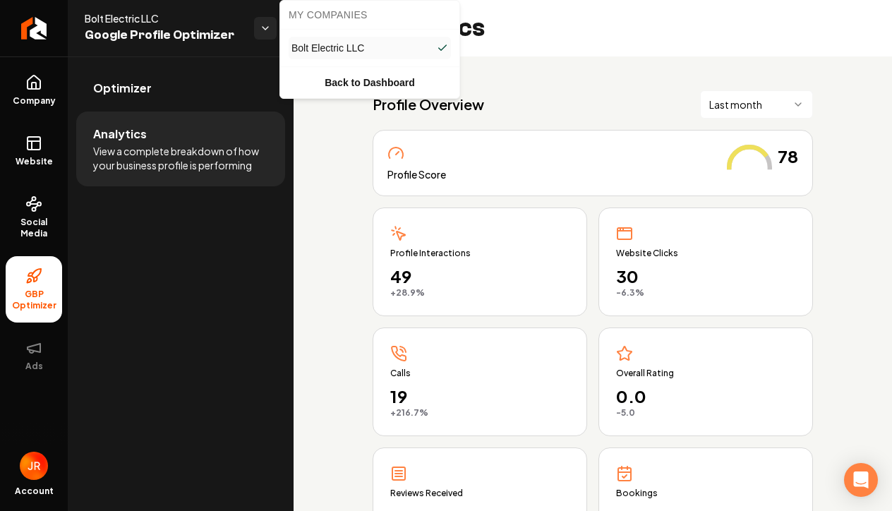
click at [37, 469] on html "Company Website Social Media GBP Optimizer Ads Account Bolt Electric LLC Google…" at bounding box center [446, 255] width 892 height 511
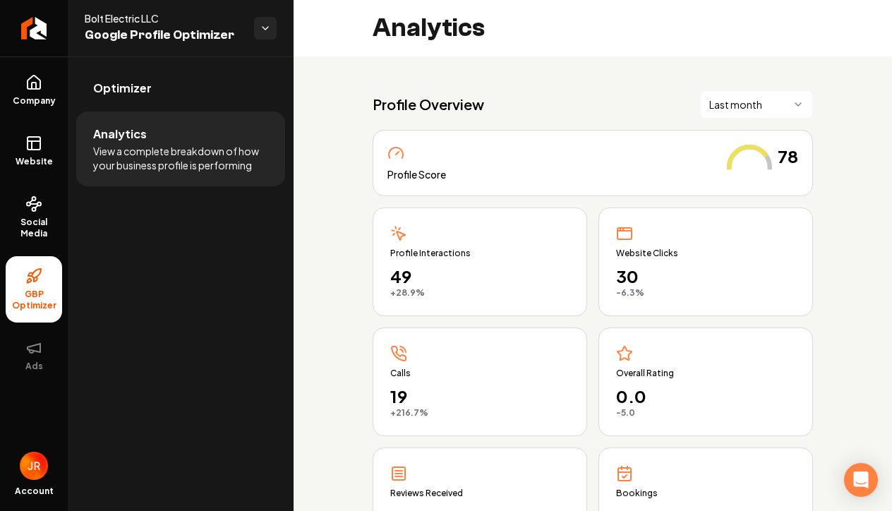
click at [37, 469] on img "Open user button" at bounding box center [34, 466] width 28 height 28
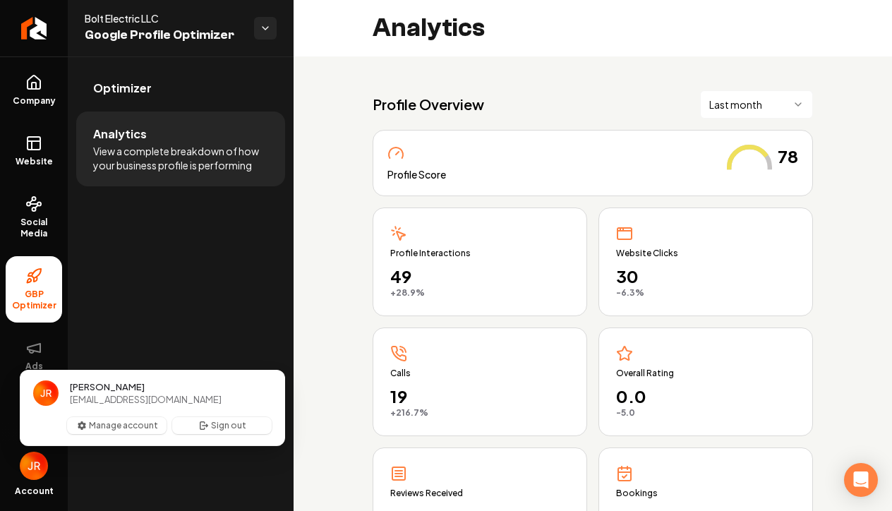
click at [109, 399] on span "[EMAIL_ADDRESS][DOMAIN_NAME]" at bounding box center [146, 399] width 152 height 13
click at [142, 308] on div "Optimizer Analytics View a complete breakdown of how your business profile is p…" at bounding box center [181, 283] width 226 height 455
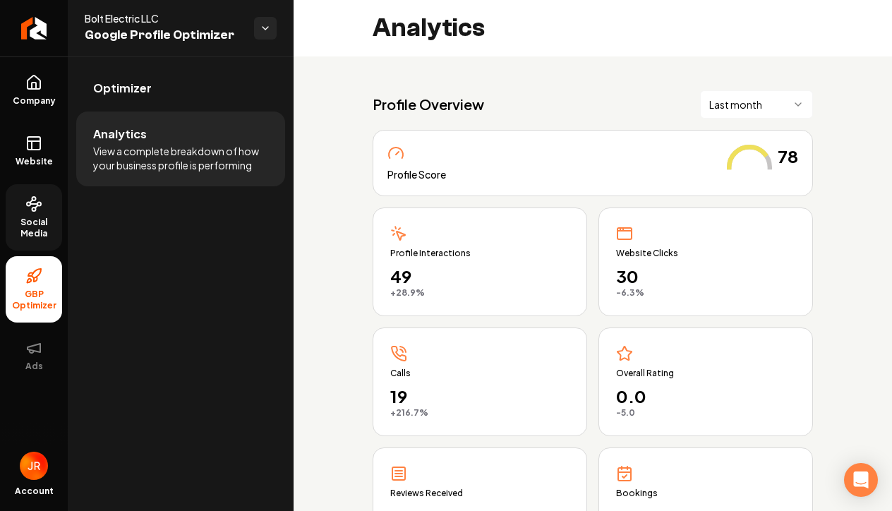
click at [41, 220] on span "Social Media" at bounding box center [34, 228] width 56 height 23
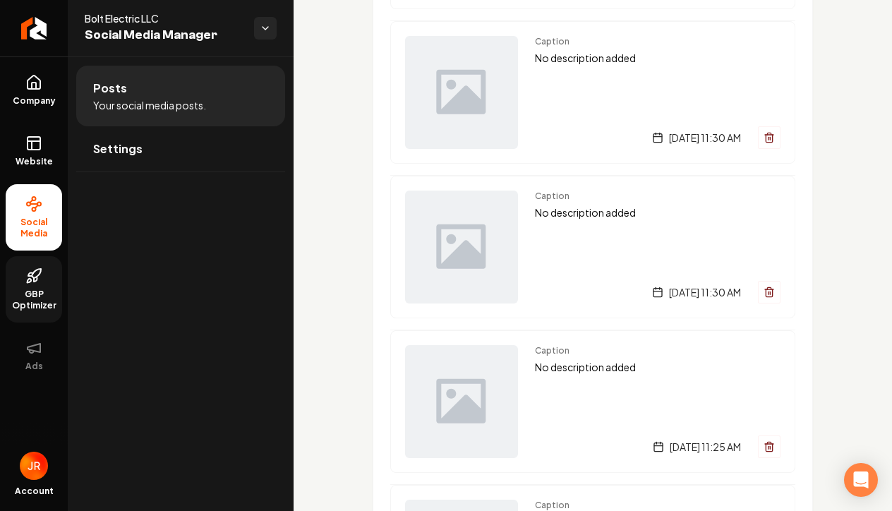
scroll to position [303, 0]
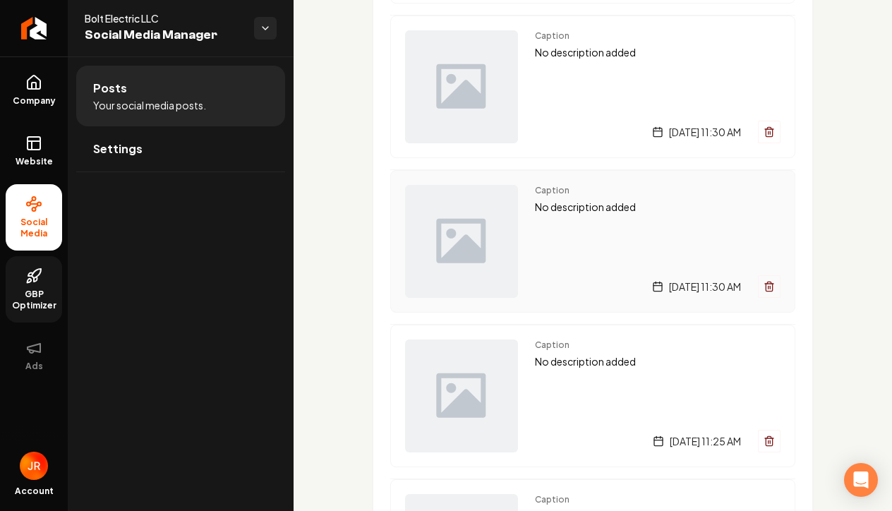
click at [623, 198] on div "Caption No description added" at bounding box center [658, 200] width 246 height 30
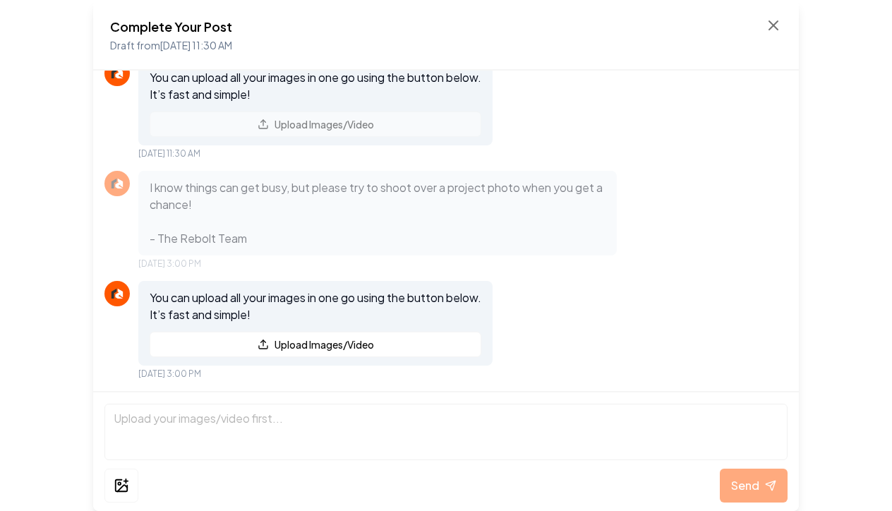
scroll to position [131, 0]
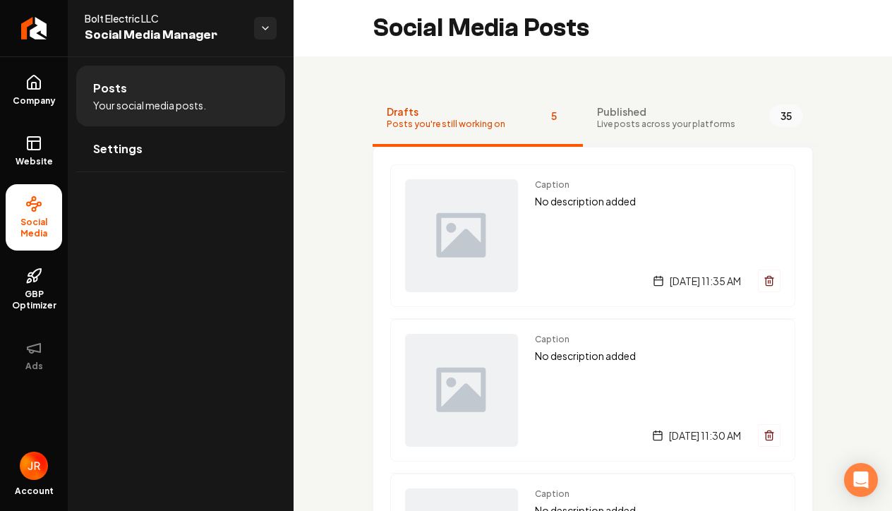
click at [673, 120] on span "Live posts across your platforms" at bounding box center [666, 124] width 138 height 11
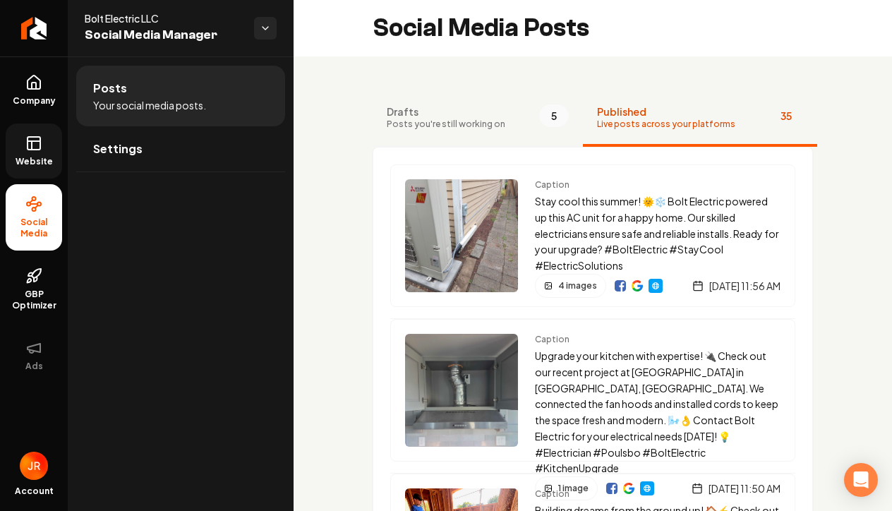
click at [35, 153] on link "Website" at bounding box center [34, 151] width 56 height 55
